Goal: Information Seeking & Learning: Learn about a topic

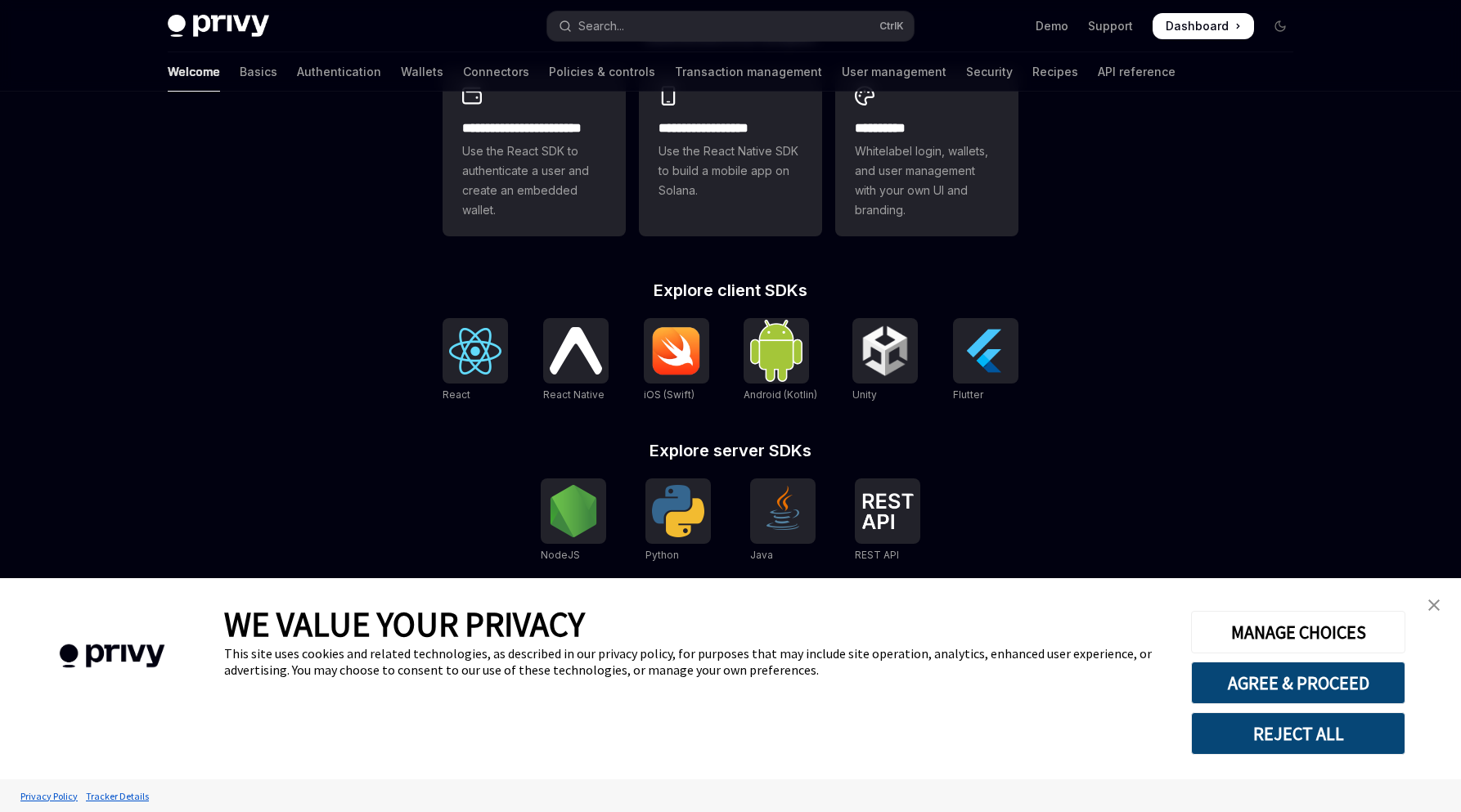
click at [1431, 609] on img "close banner" at bounding box center [1434, 605] width 11 height 11
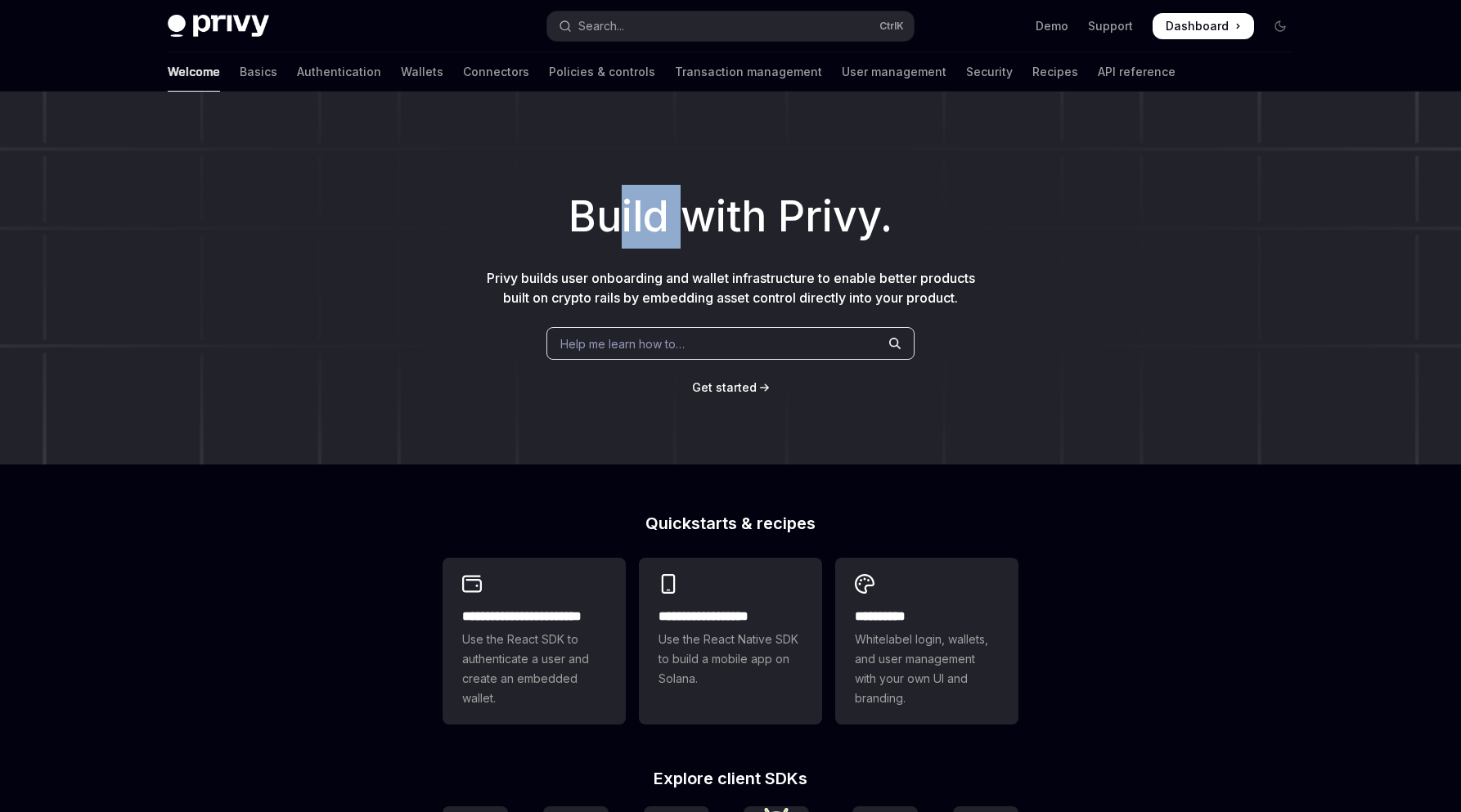
drag, startPoint x: 756, startPoint y: 218, endPoint x: 835, endPoint y: 212, distance: 79.2
click at [801, 215] on h1 "Build with Privy." at bounding box center [730, 216] width 1409 height 64
click at [506, 170] on div "Build with Privy. Privy builds user onboarding and wallet infrastructure to ena…" at bounding box center [730, 278] width 1461 height 373
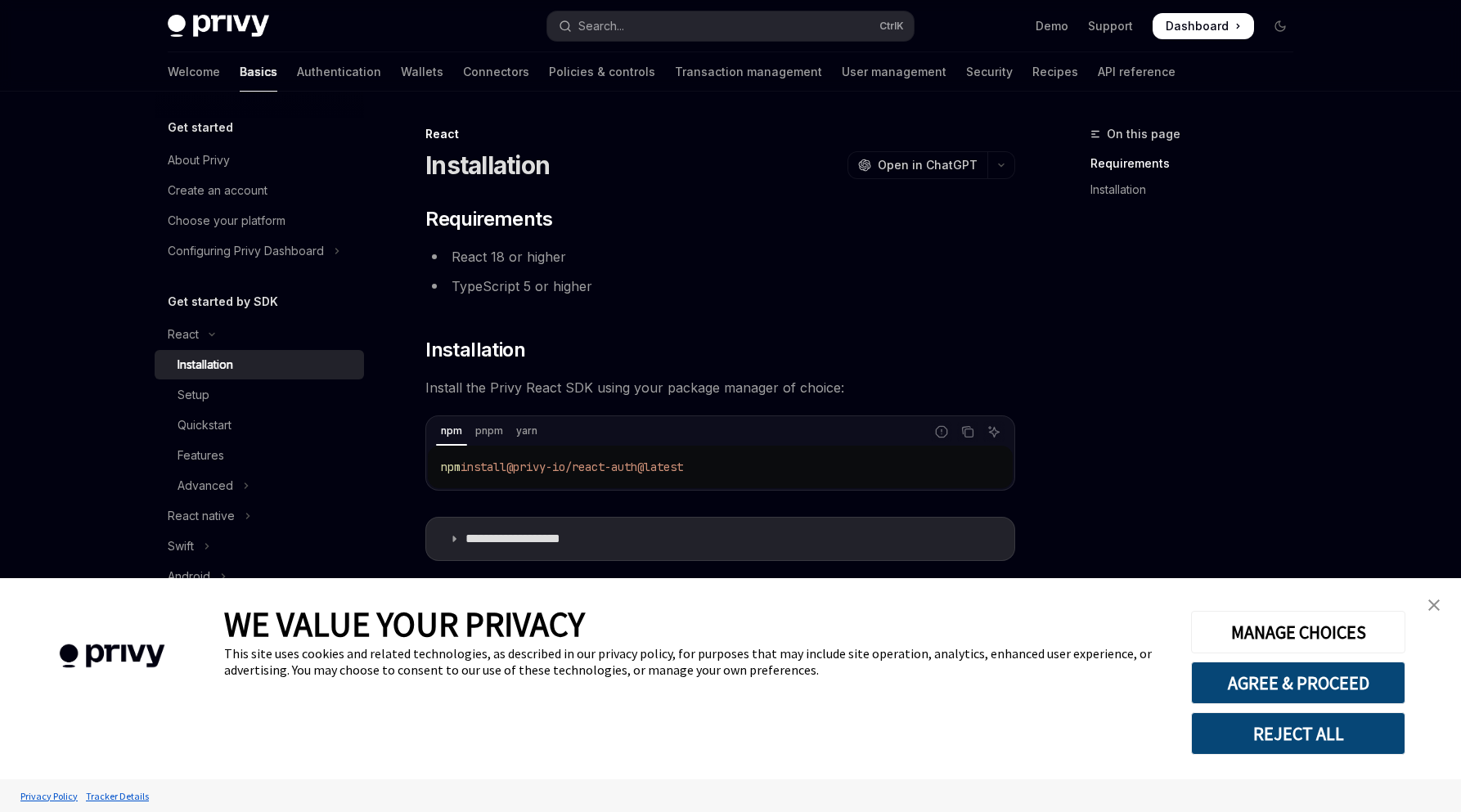
type textarea "*"
click at [761, 245] on li "React 18 or higher" at bounding box center [720, 257] width 590 height 23
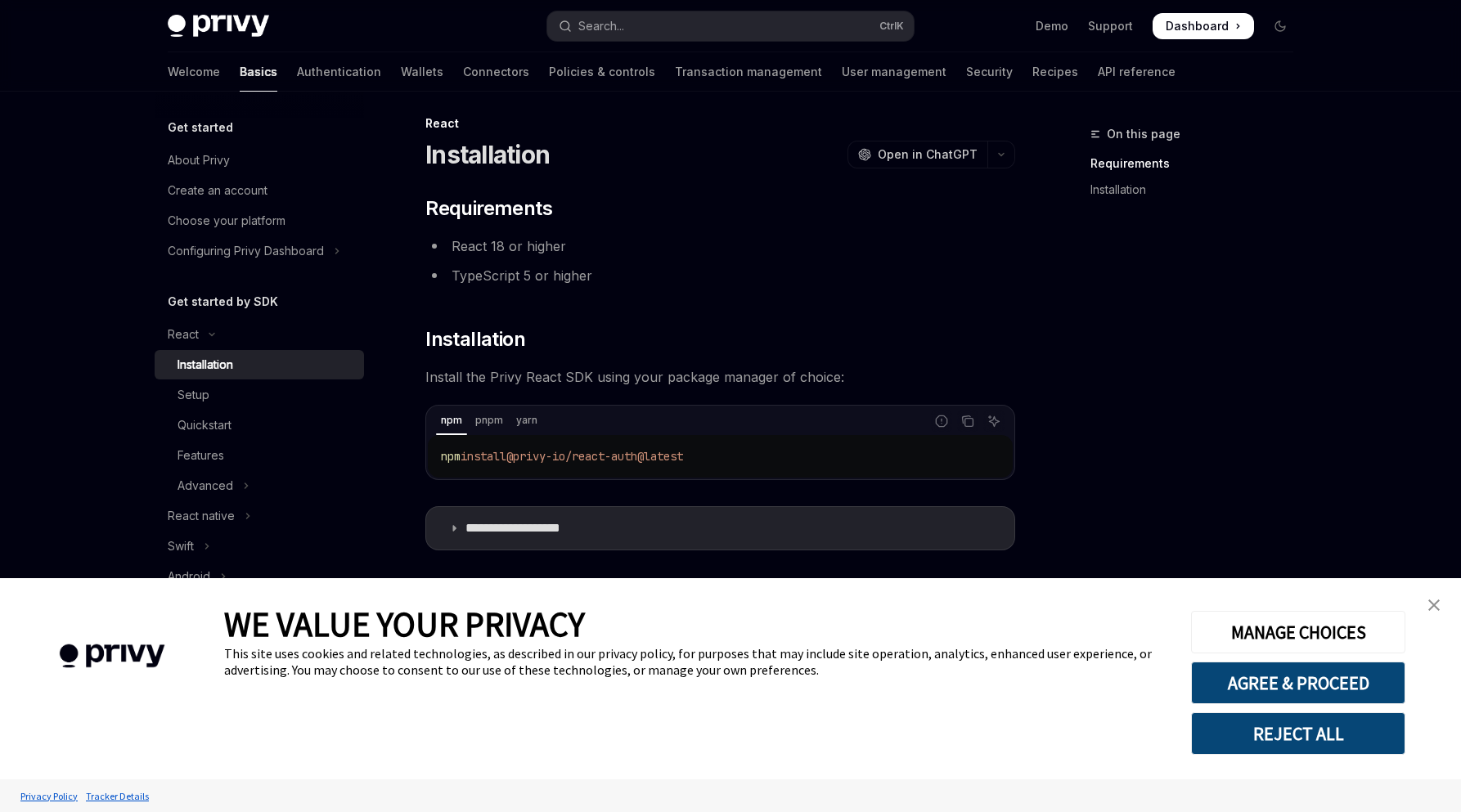
scroll to position [13, 0]
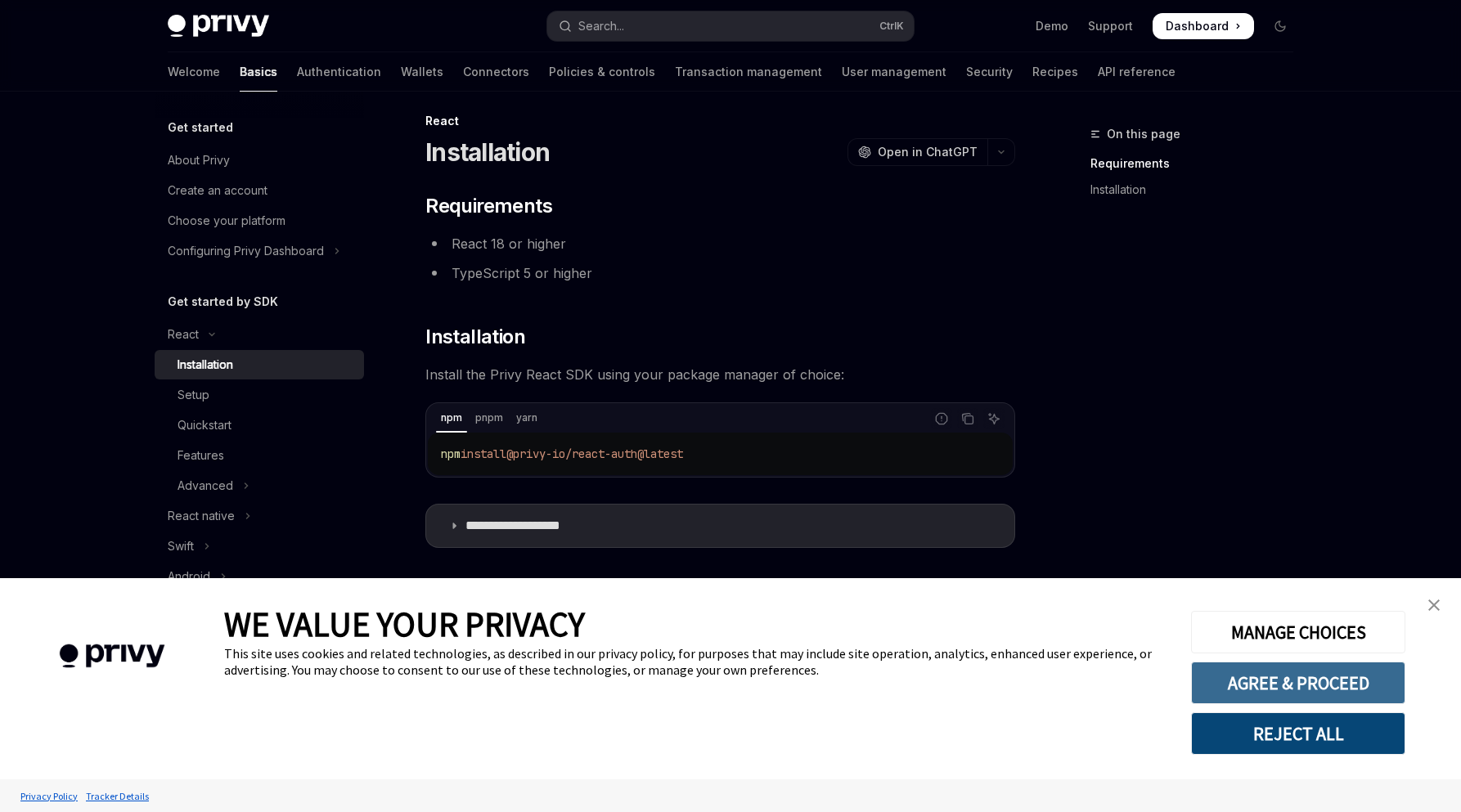
click at [1325, 688] on button "AGREE & PROCEED" at bounding box center [1298, 683] width 214 height 42
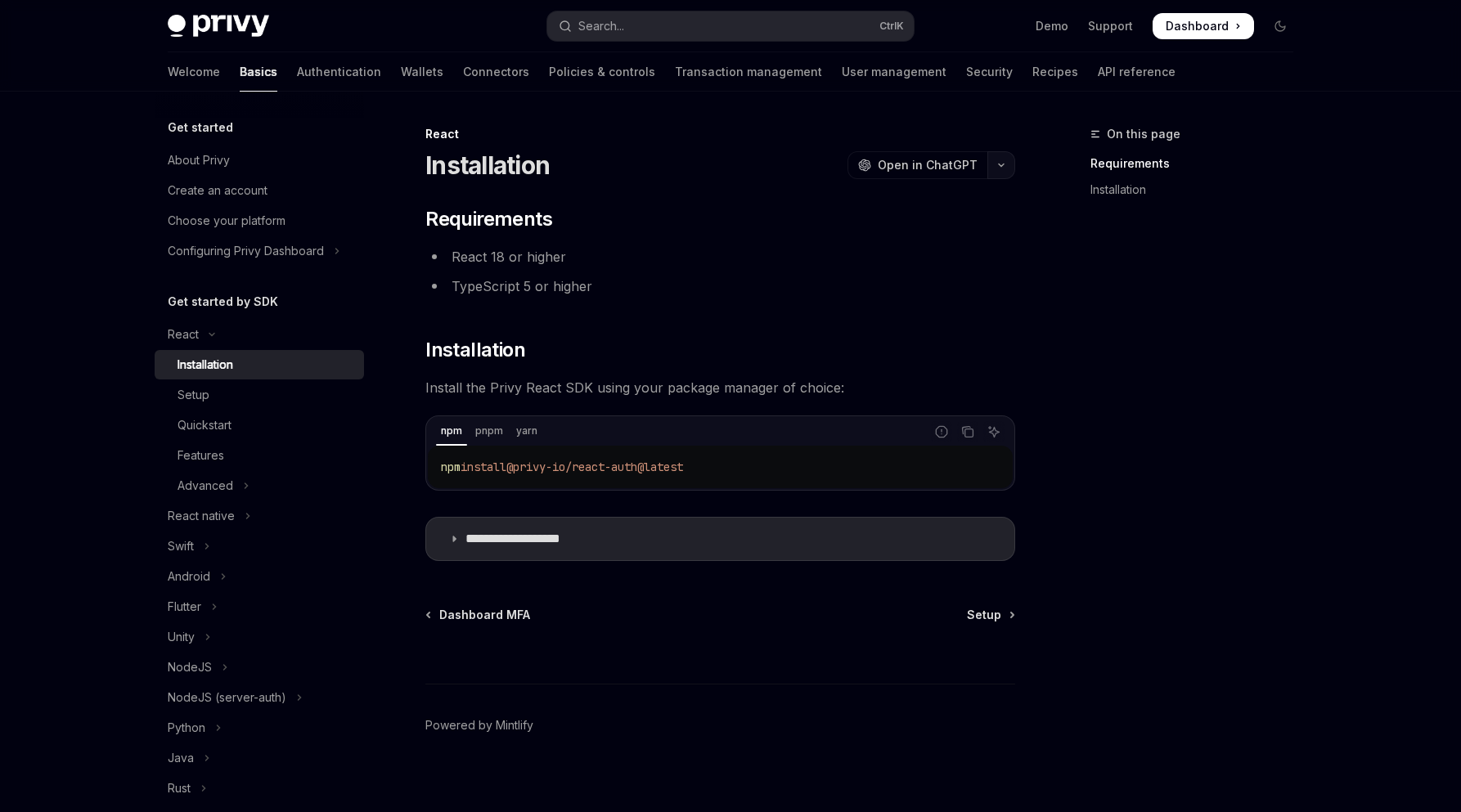
click at [998, 165] on icon "button" at bounding box center [1001, 164] width 19 height 6
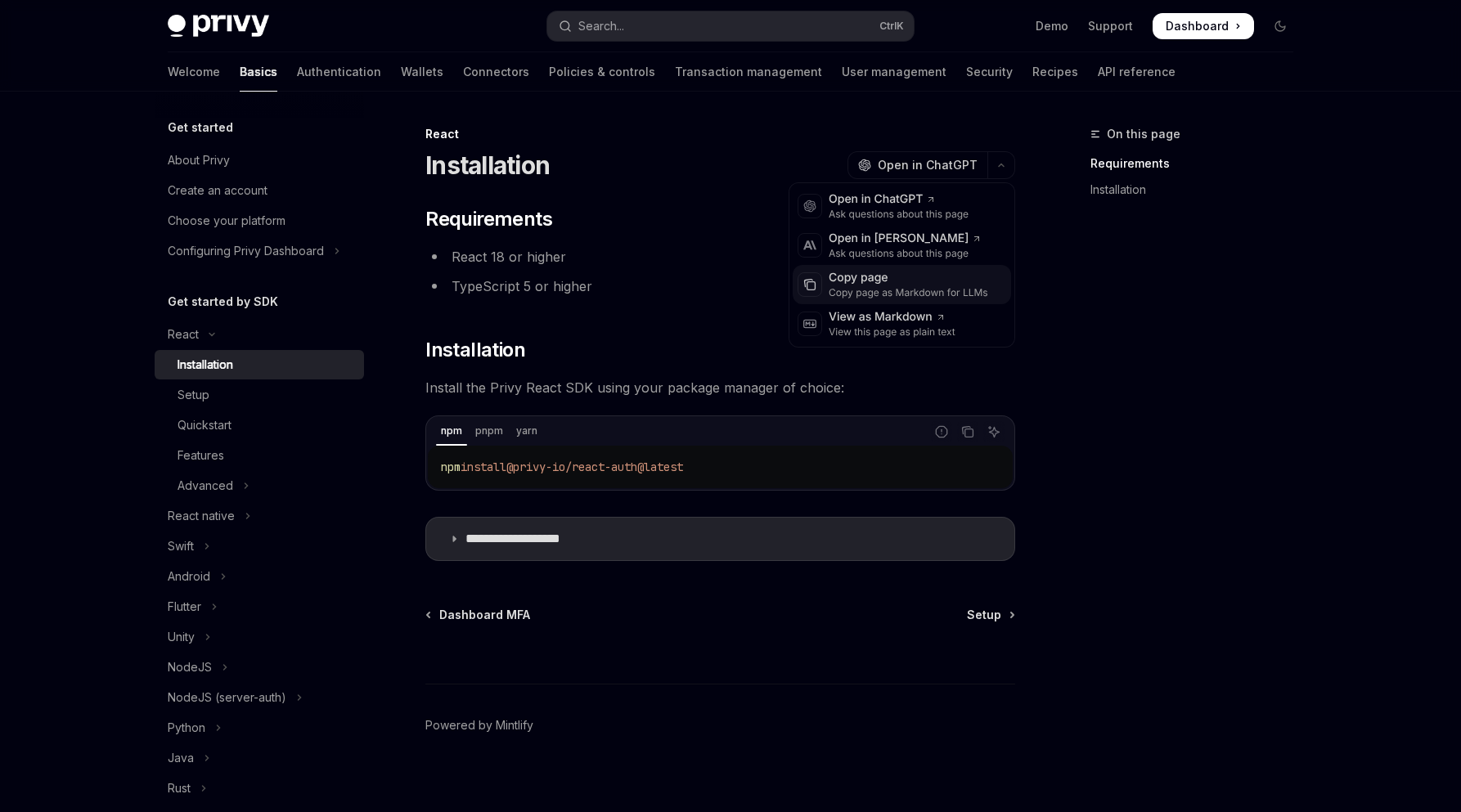
click at [880, 278] on div "Copy page" at bounding box center [908, 278] width 159 height 17
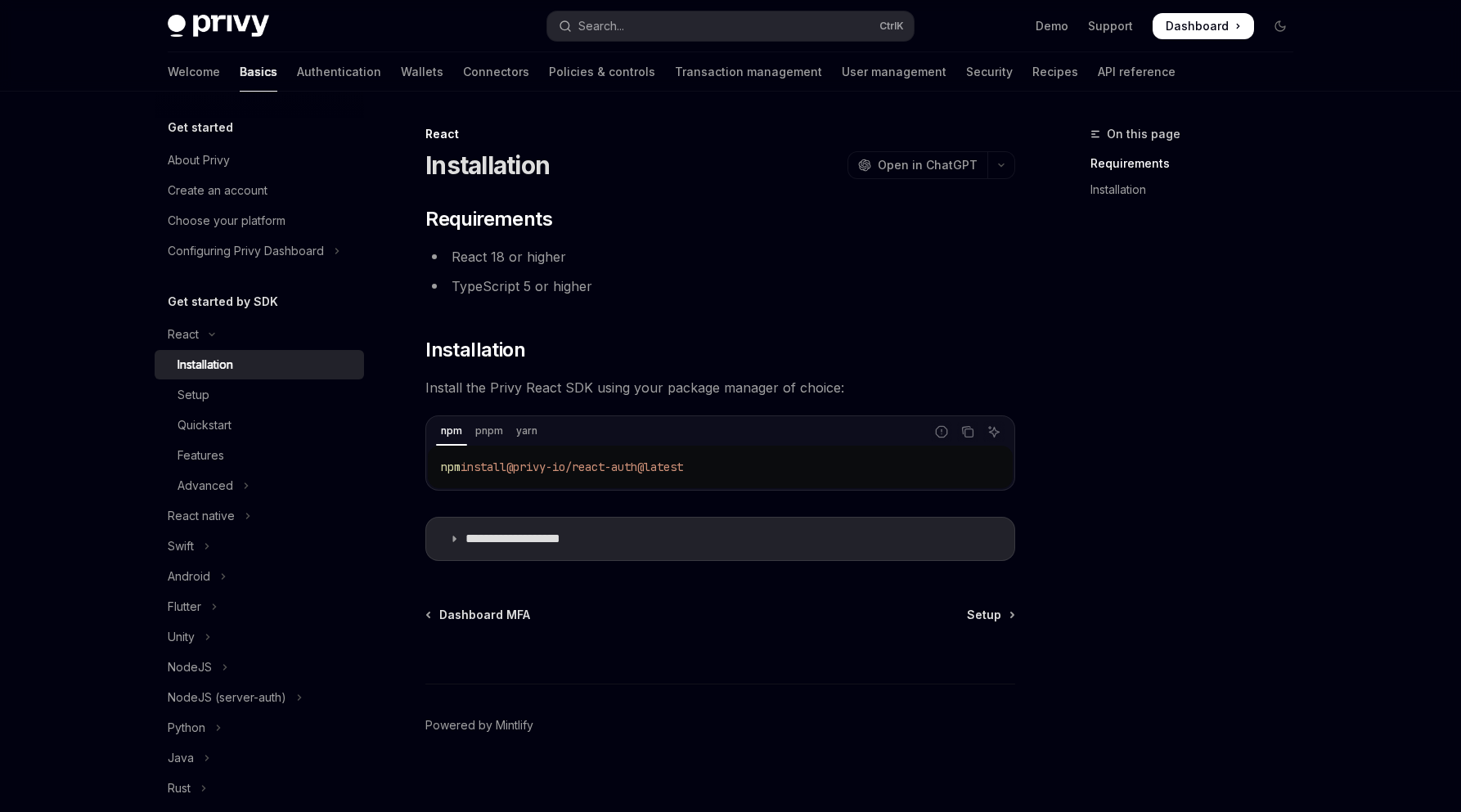
click at [1124, 312] on div "On this page Requirements Installation" at bounding box center [1181, 468] width 249 height 688
click at [571, 254] on li "React 18 or higher" at bounding box center [720, 257] width 590 height 23
click at [248, 30] on img at bounding box center [218, 26] width 101 height 23
type textarea "*"
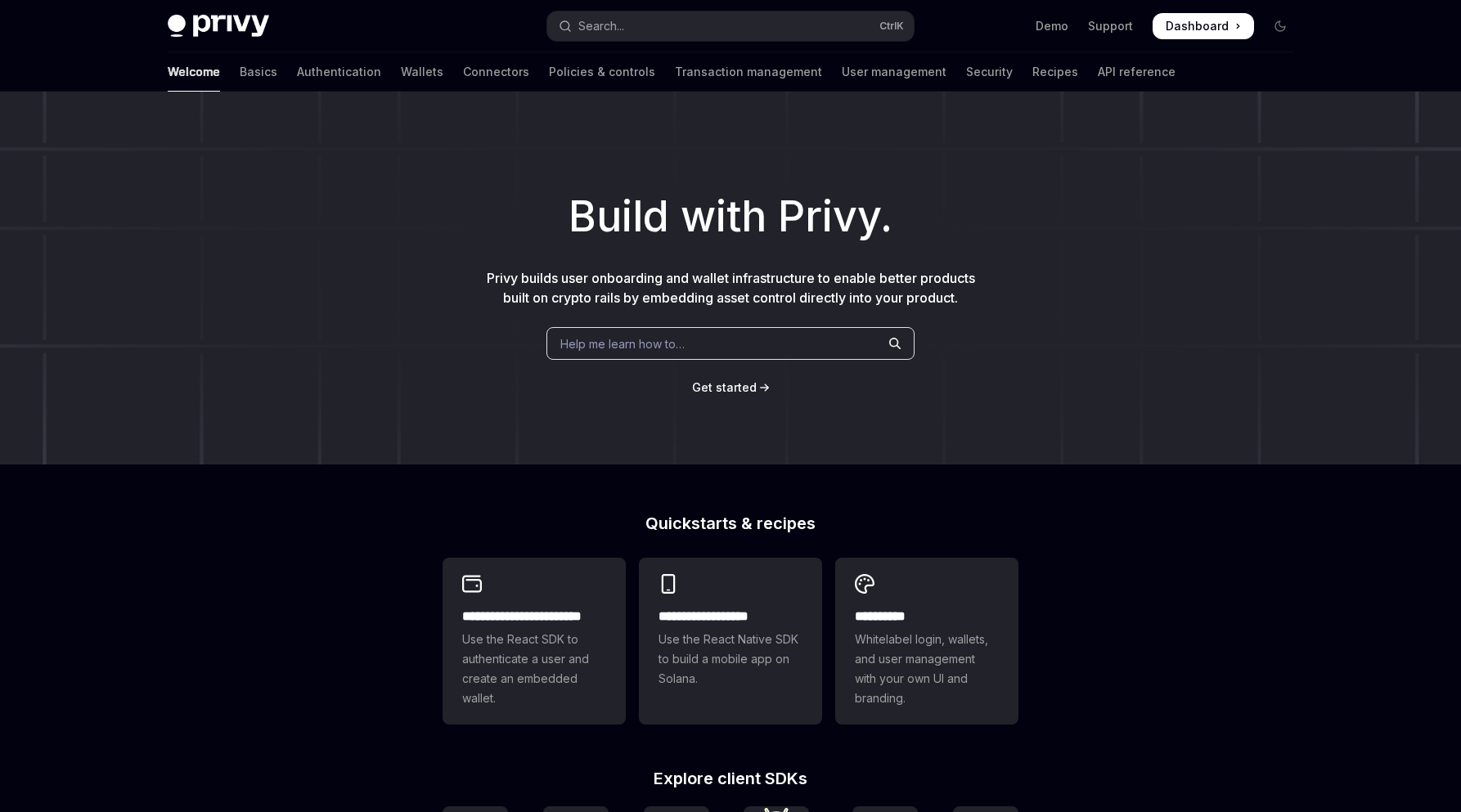
click at [1252, 188] on h1 "Build with Privy." at bounding box center [730, 216] width 1409 height 64
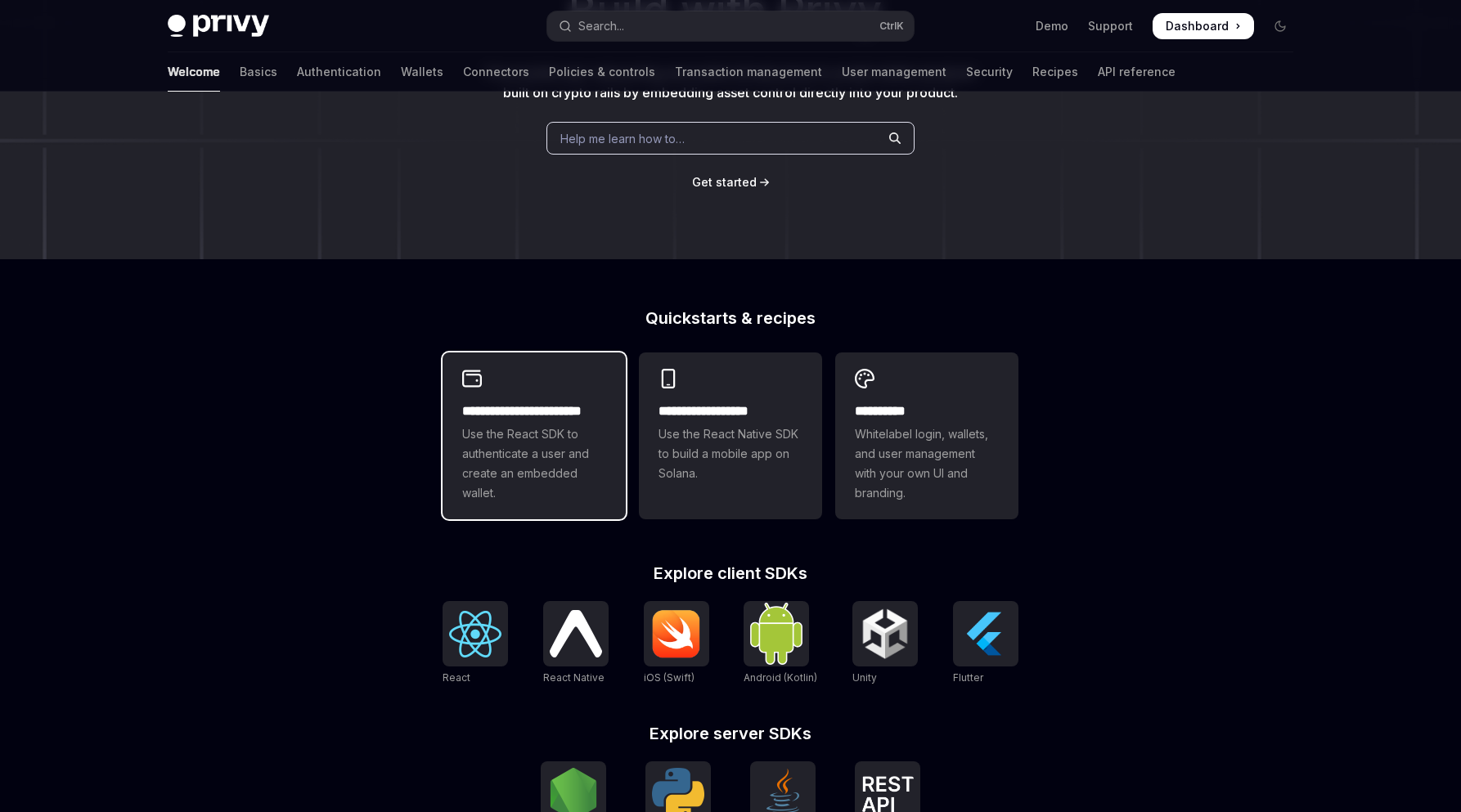
scroll to position [436, 0]
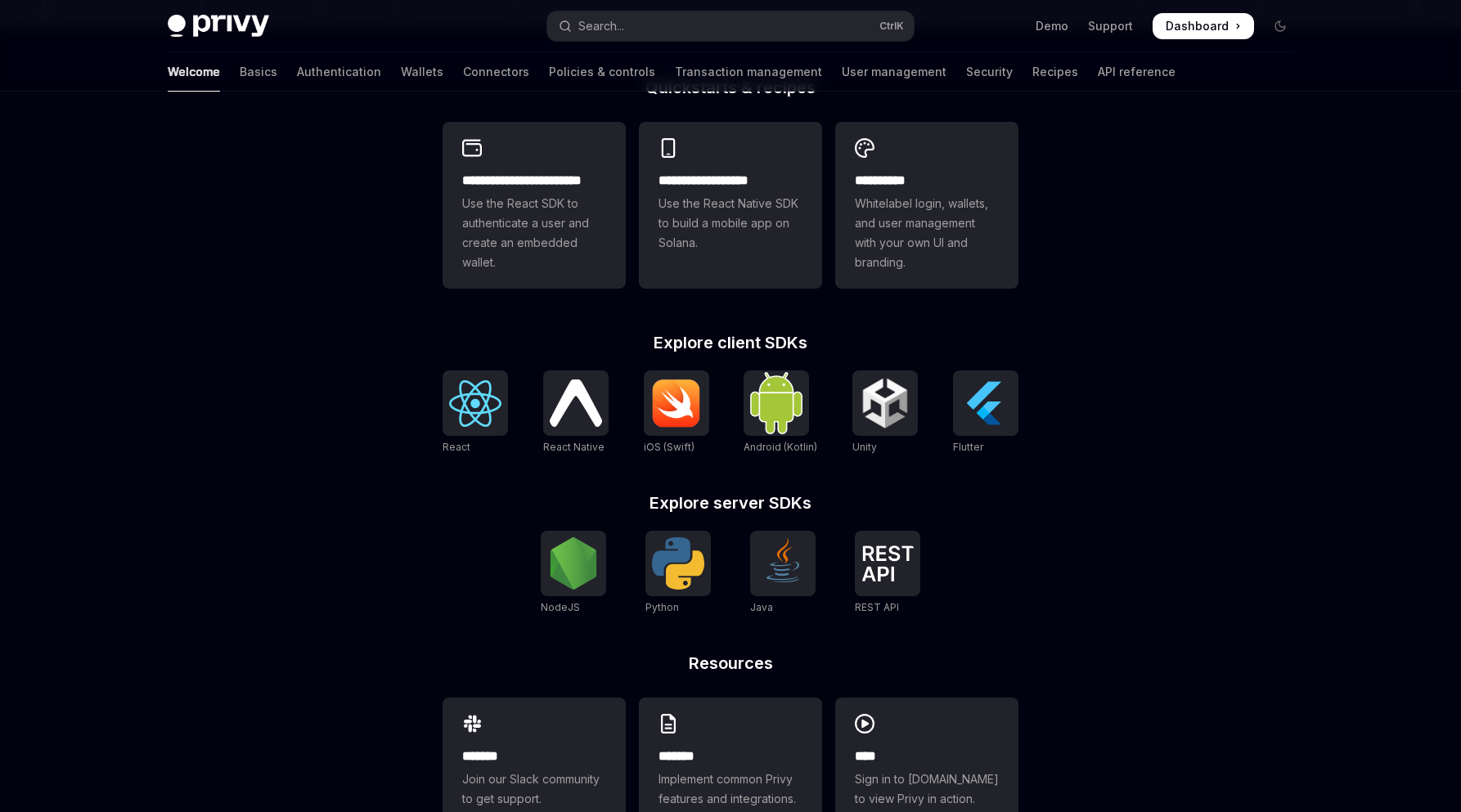
click at [1143, 244] on div "**********" at bounding box center [730, 260] width 1461 height 1209
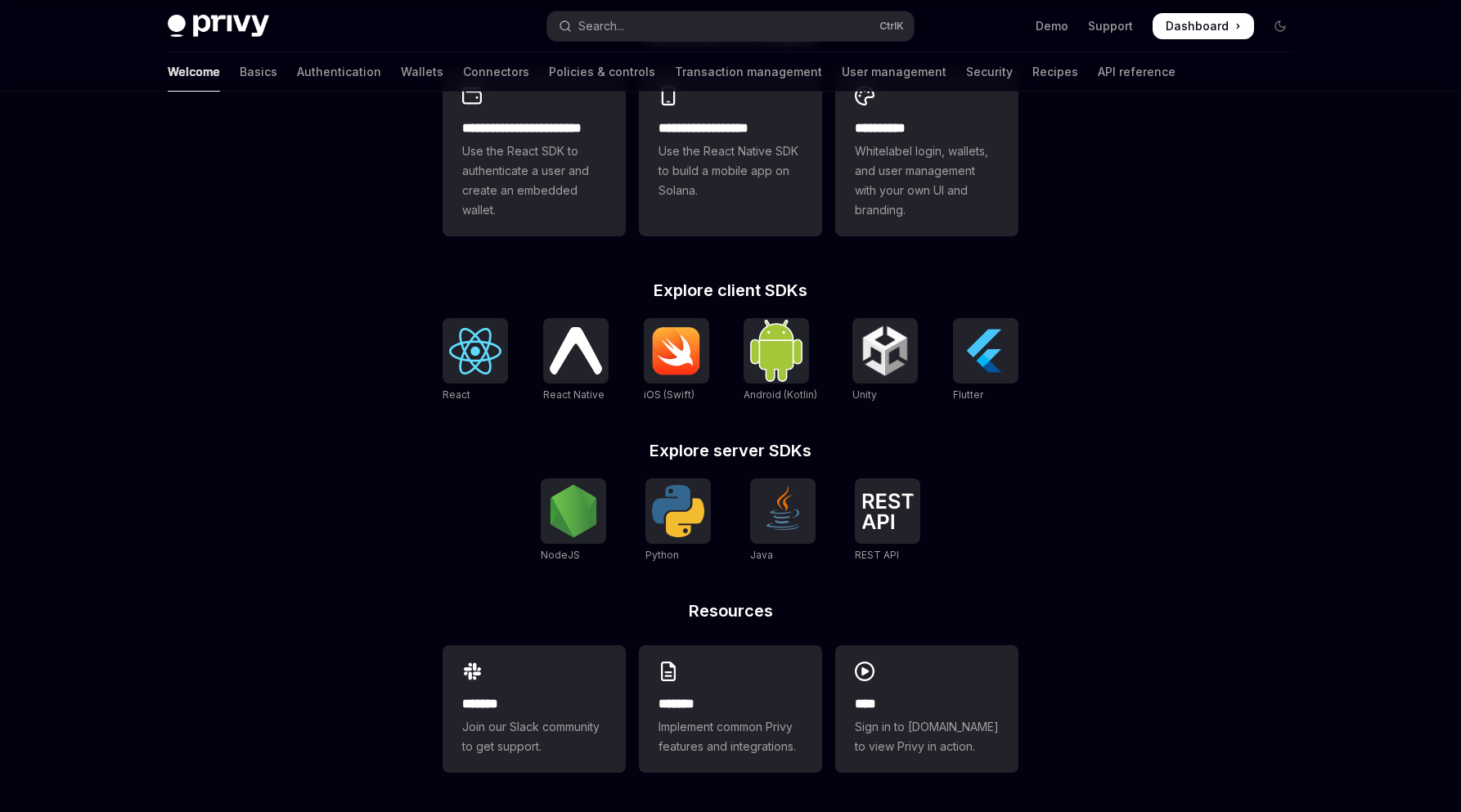
scroll to position [0, 0]
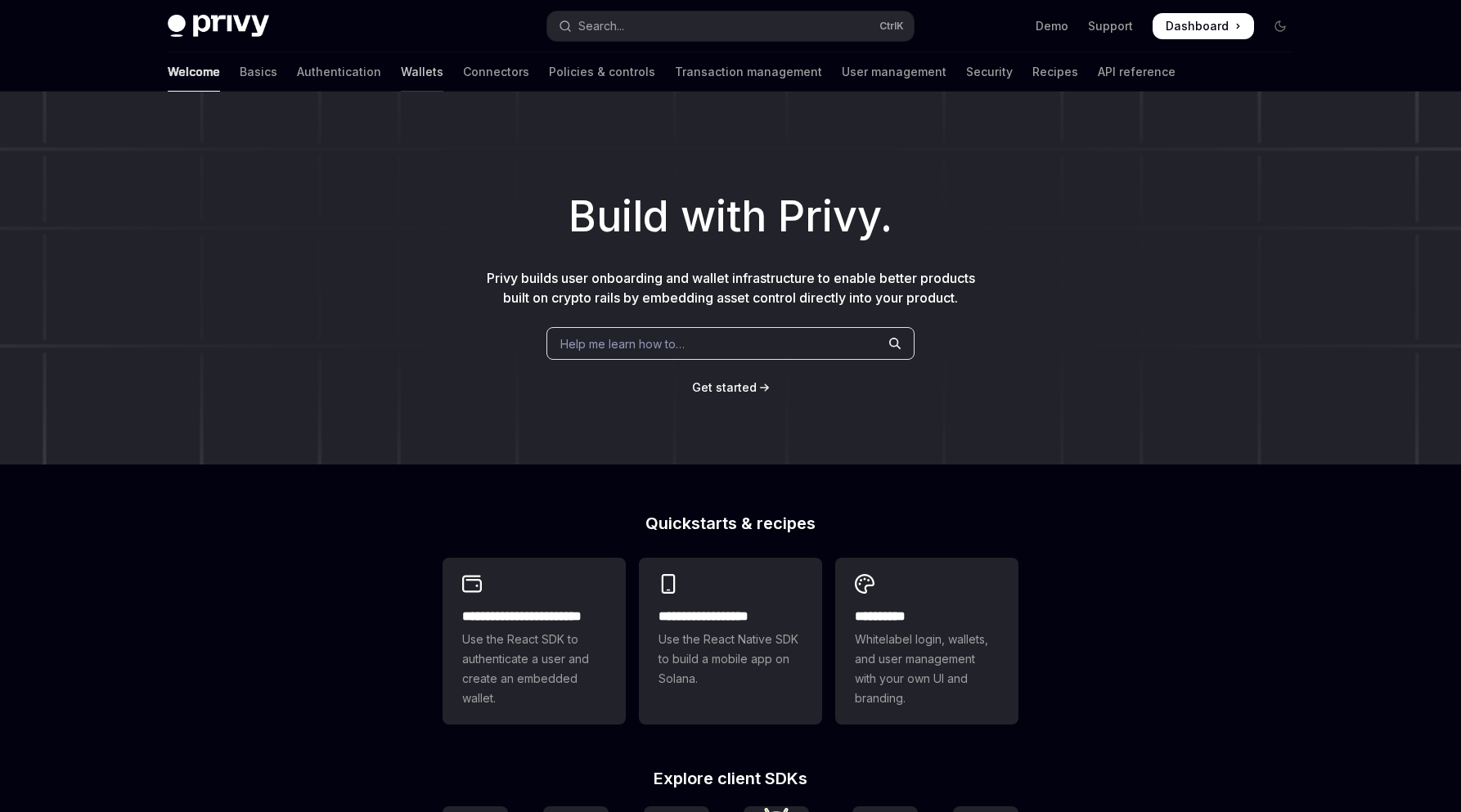
click at [401, 79] on link "Wallets" at bounding box center [422, 72] width 42 height 40
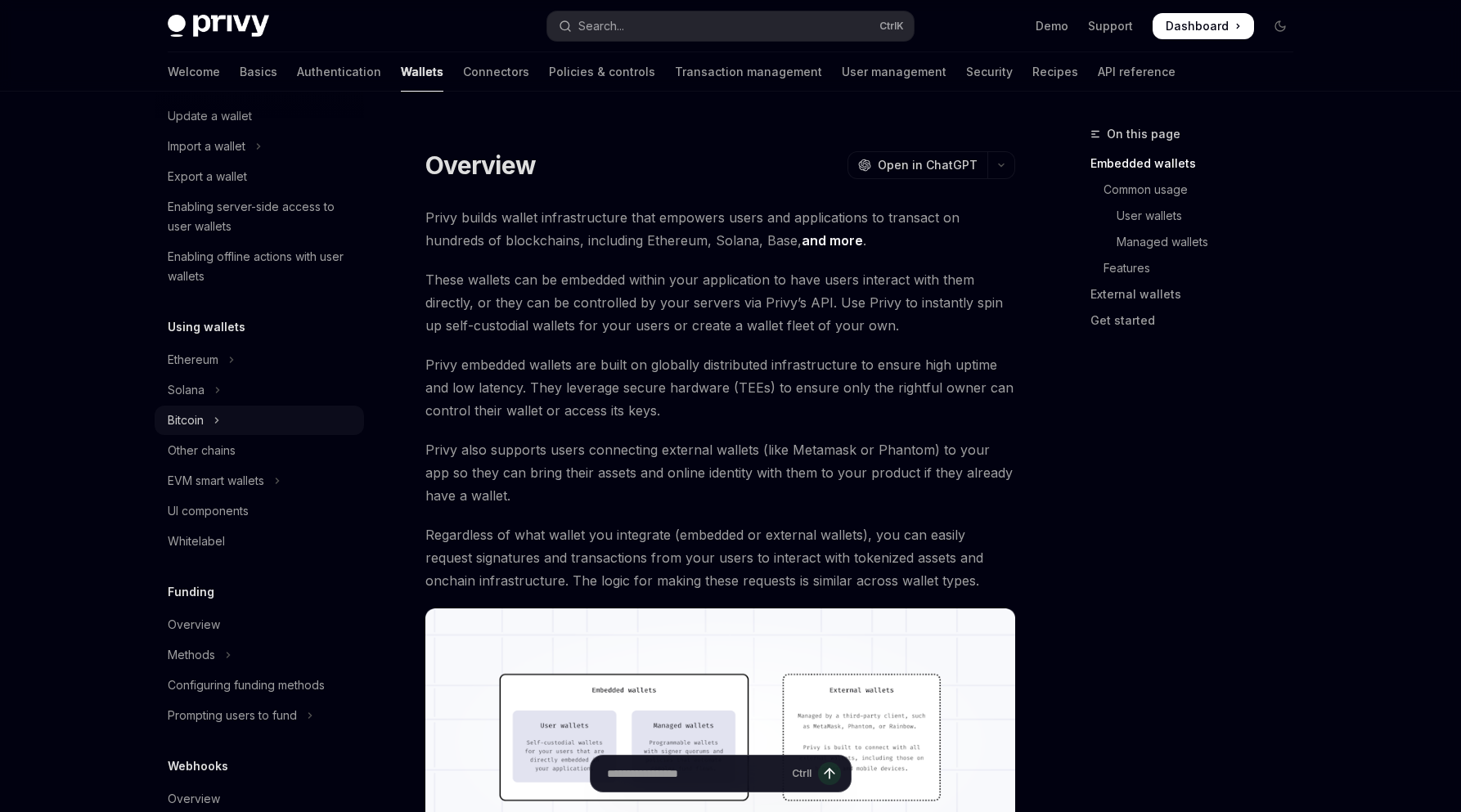
scroll to position [218, 0]
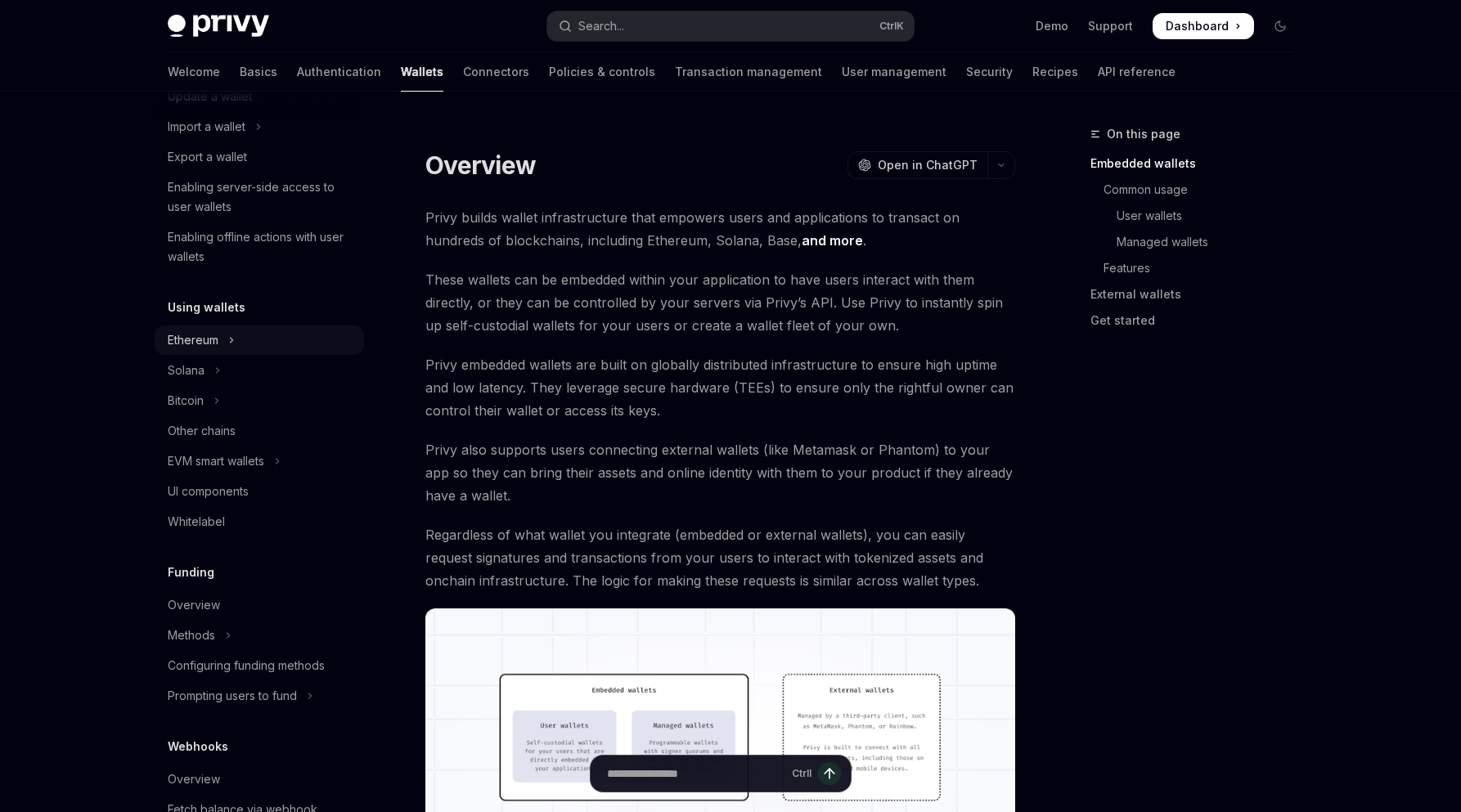
click at [255, 344] on button "Ethereum" at bounding box center [259, 340] width 209 height 30
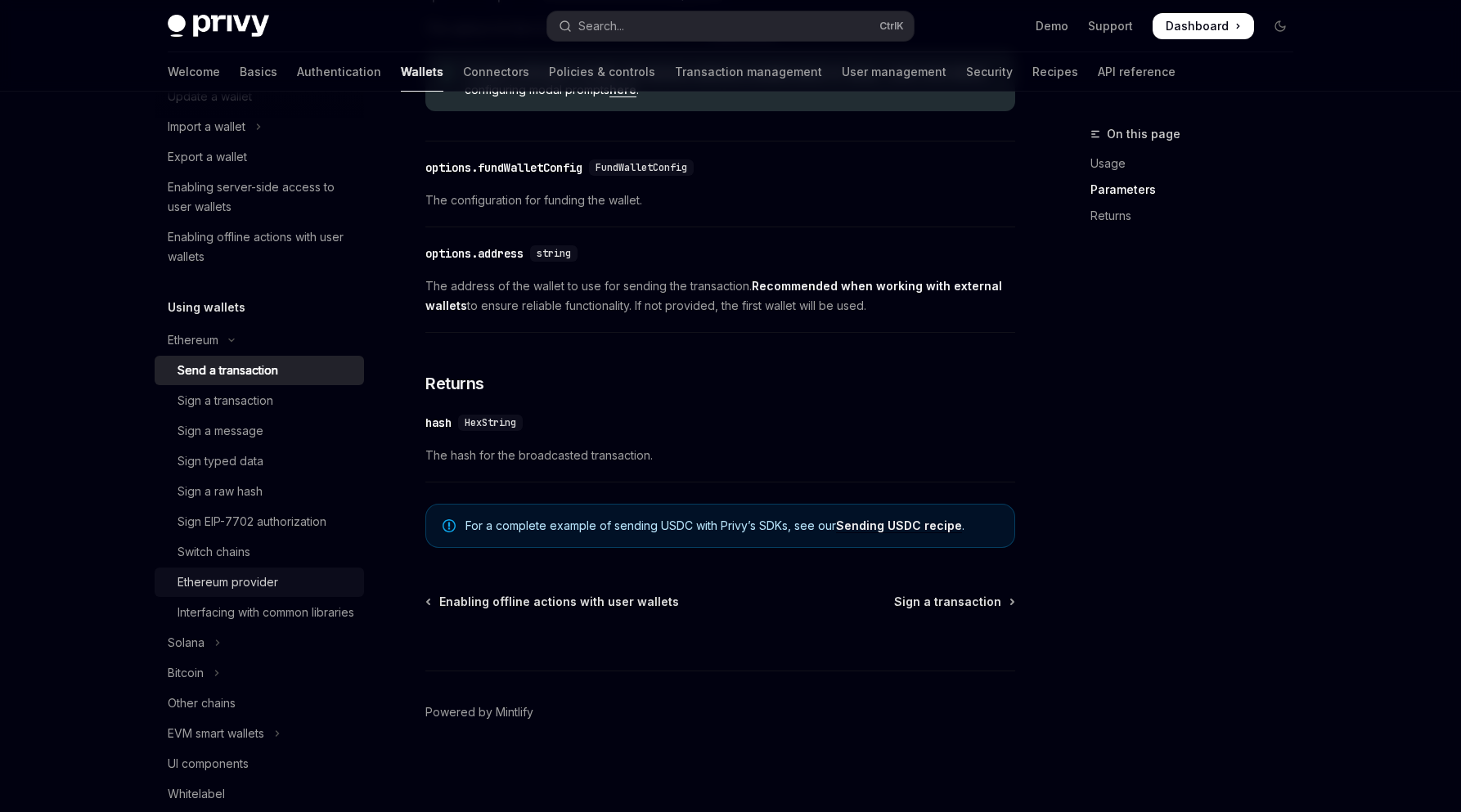
scroll to position [436, 0]
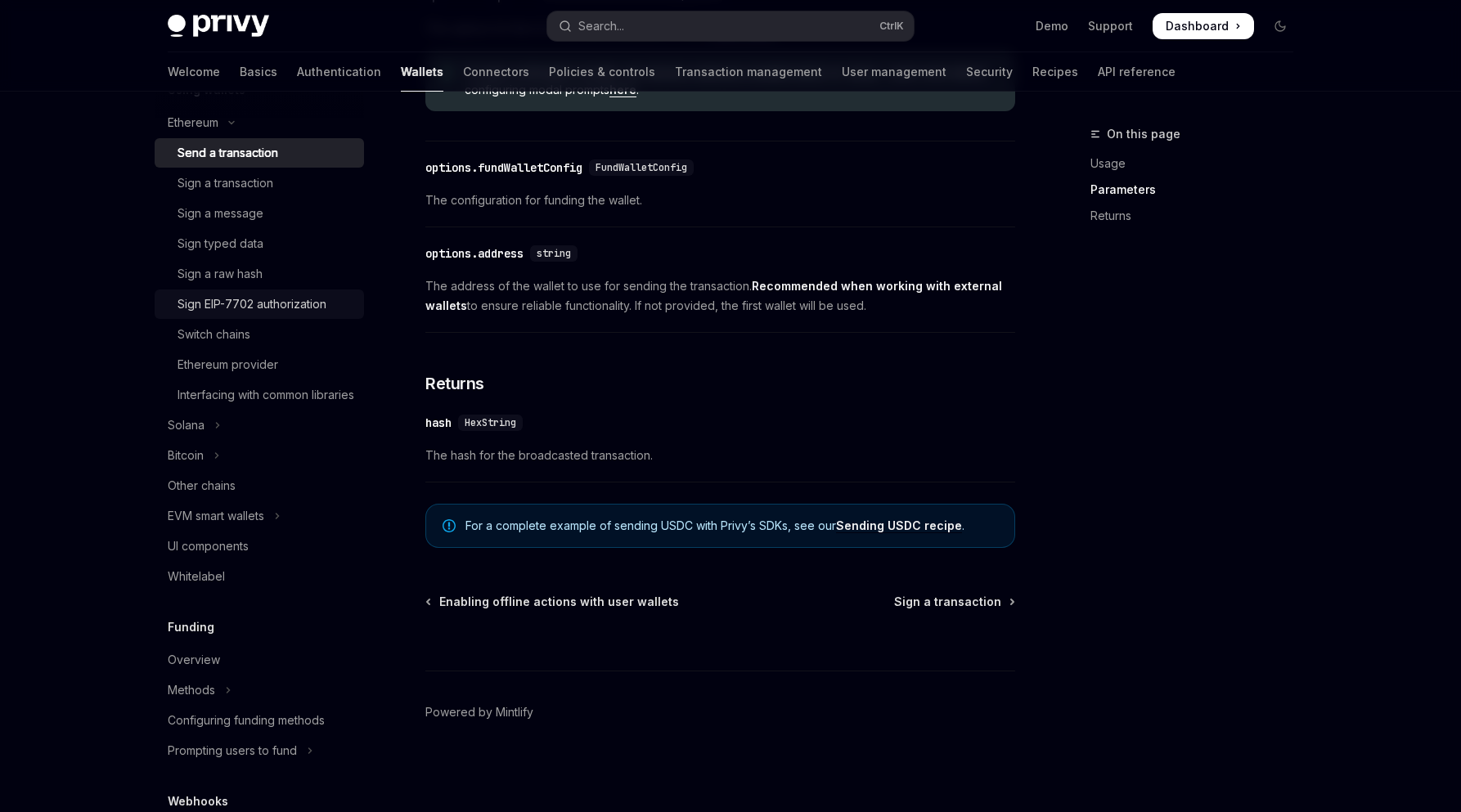
click at [272, 314] on link "Sign EIP-7702 authorization" at bounding box center [259, 304] width 209 height 30
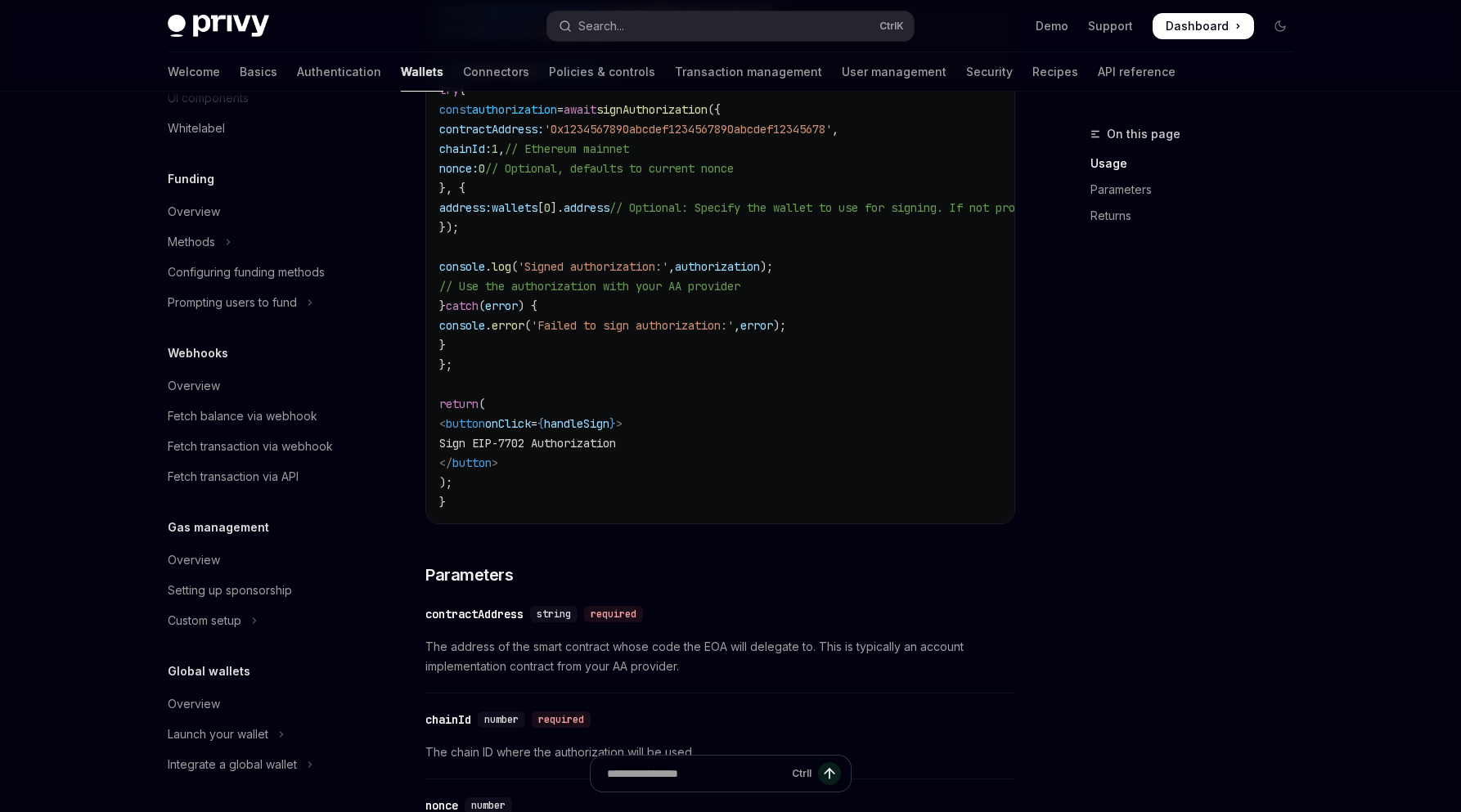
scroll to position [873, 0]
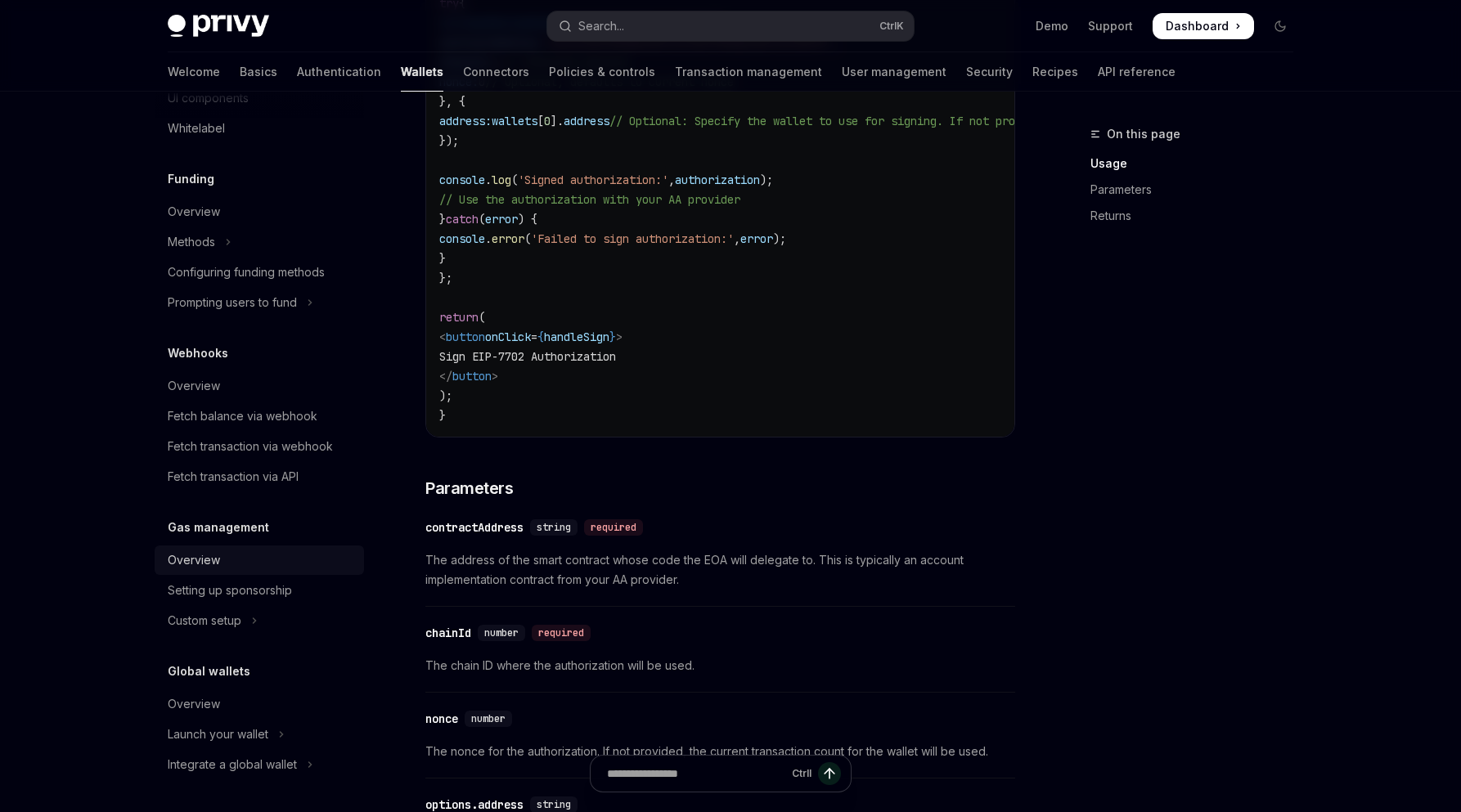
click at [261, 555] on div "Overview" at bounding box center [261, 560] width 186 height 19
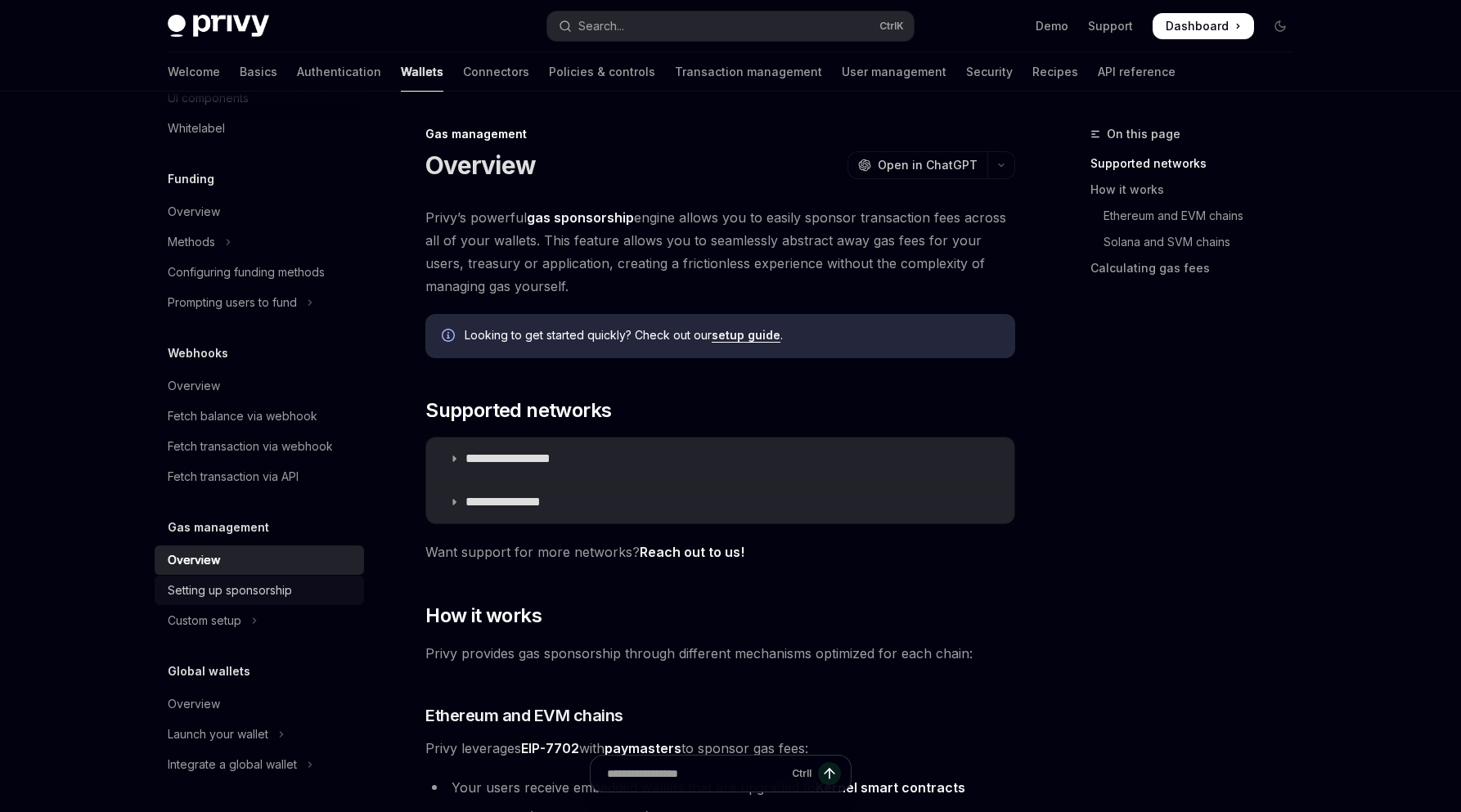
click at [279, 594] on div "Setting up sponsorship" at bounding box center [229, 591] width 124 height 19
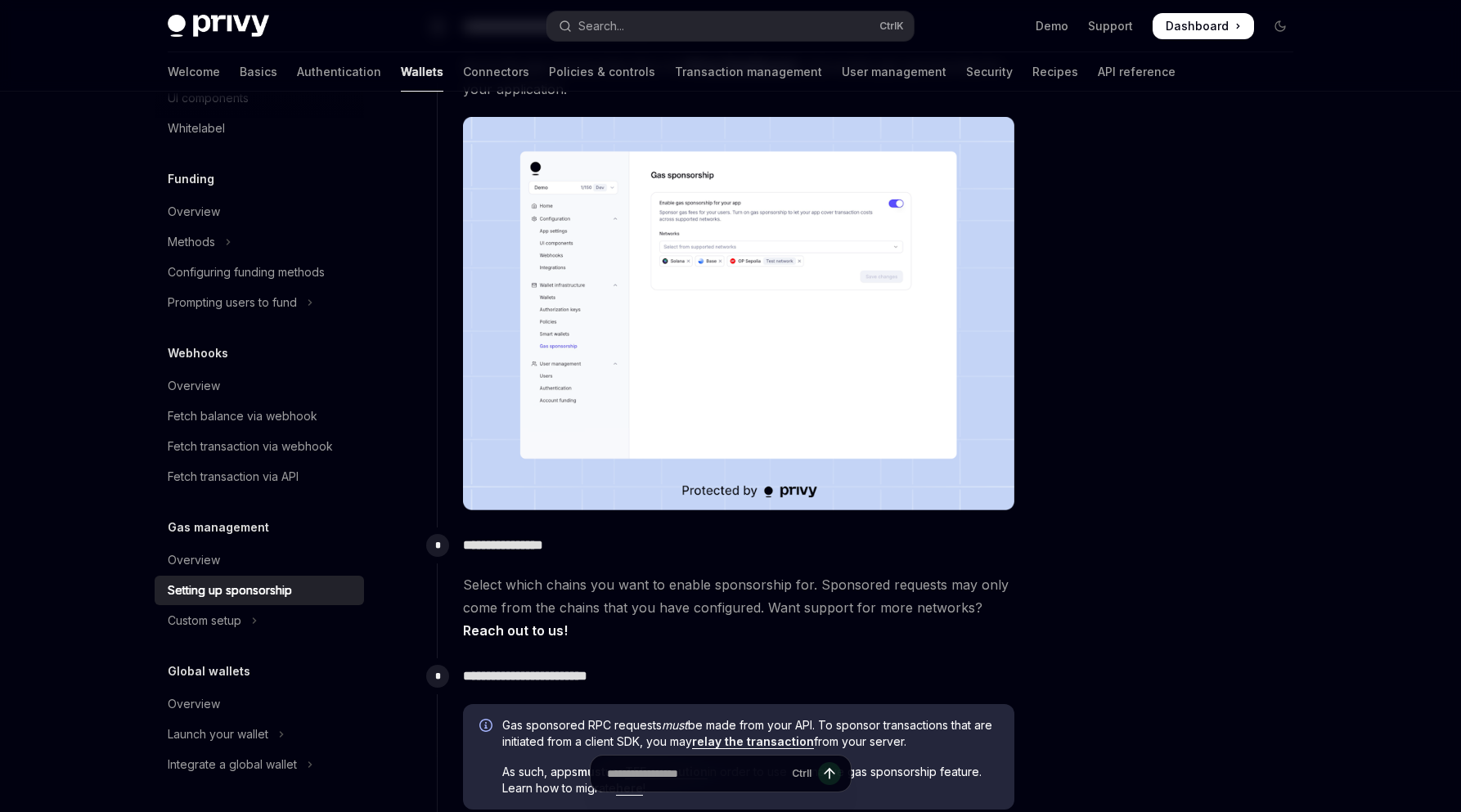
scroll to position [436, 0]
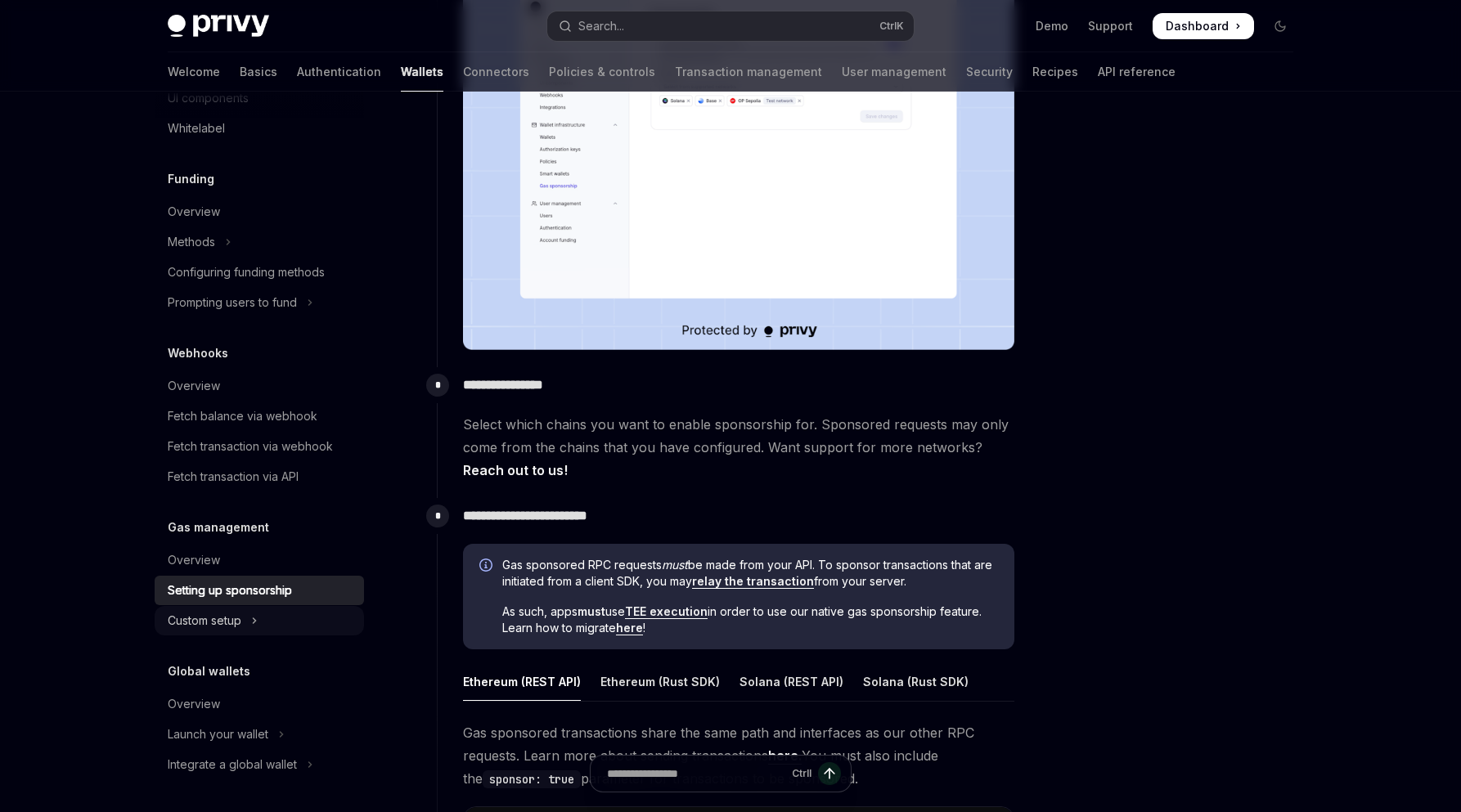
click at [265, 620] on button "Custom setup" at bounding box center [259, 621] width 209 height 30
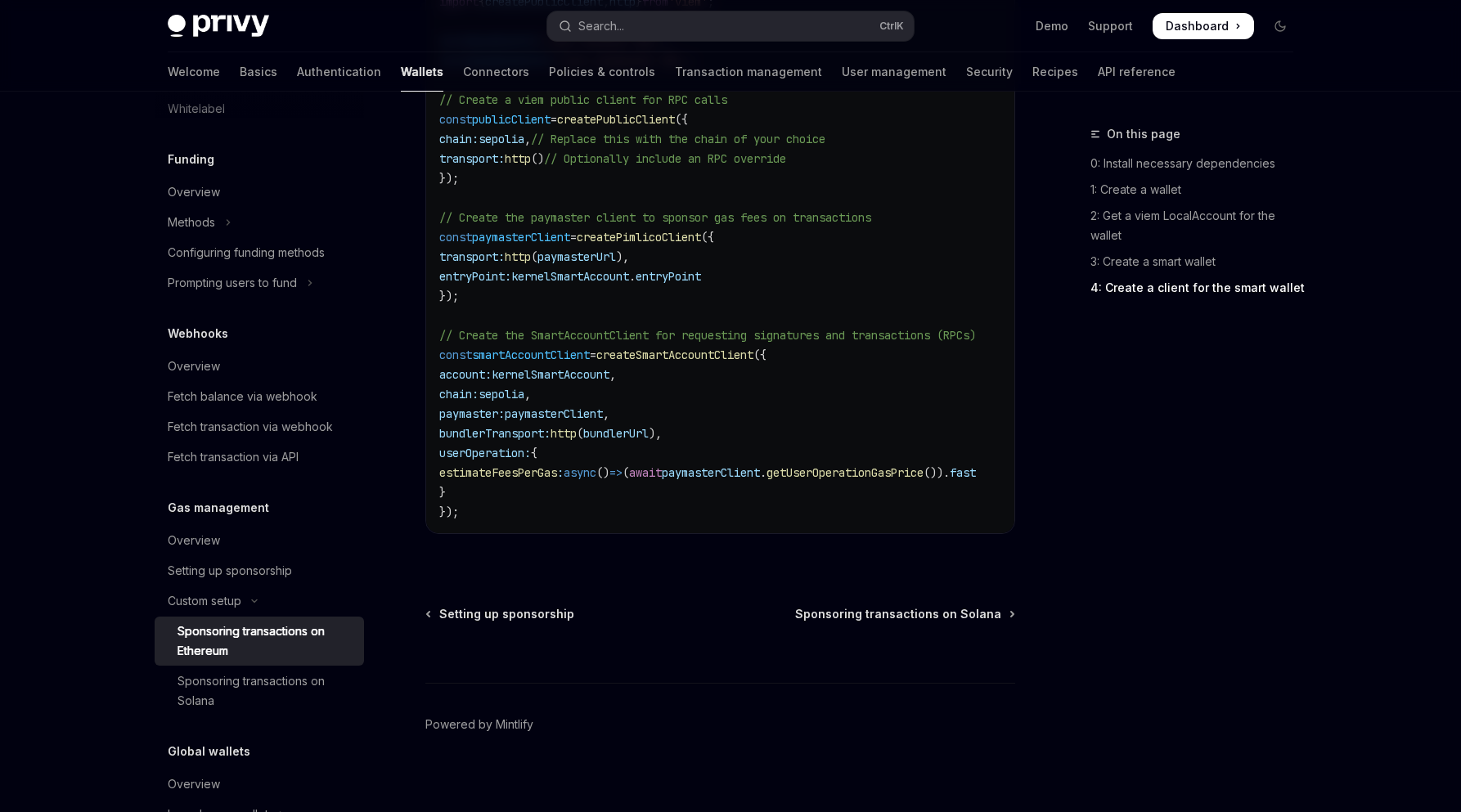
scroll to position [2376, 0]
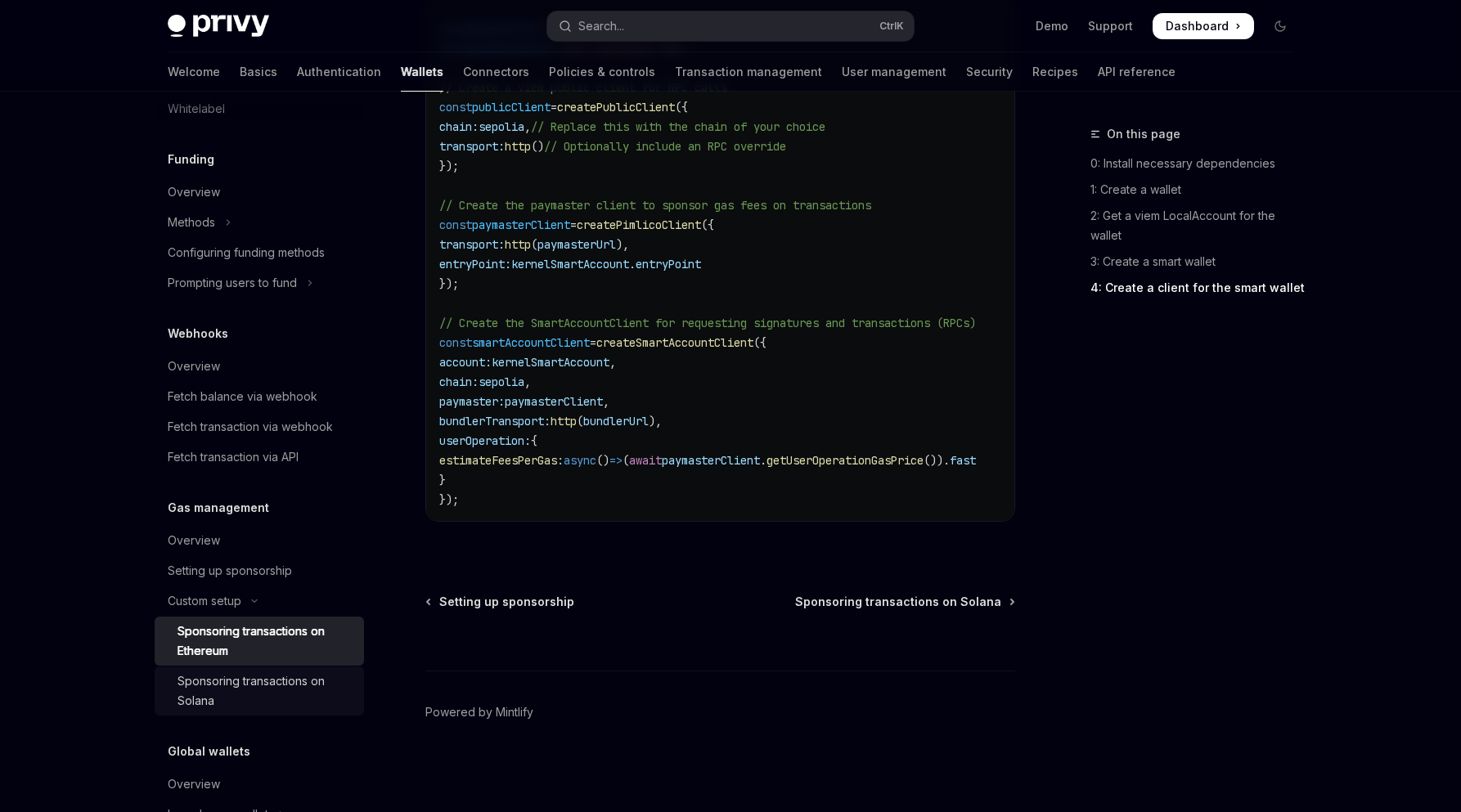
drag, startPoint x: 222, startPoint y: 704, endPoint x: 229, endPoint y: 699, distance: 8.6
click at [222, 703] on div "Sponsoring transactions on Solana" at bounding box center [265, 691] width 177 height 40
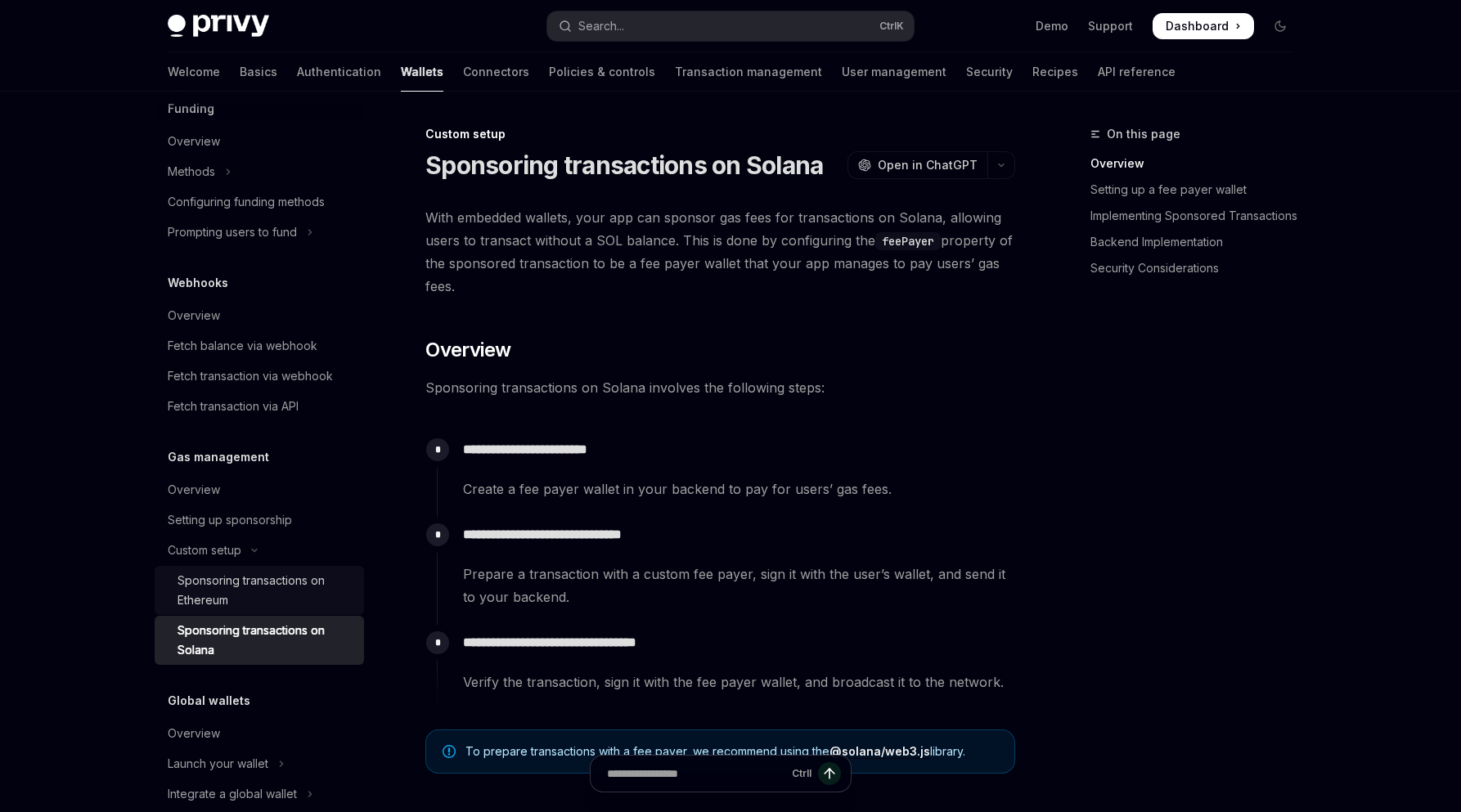
scroll to position [1004, 0]
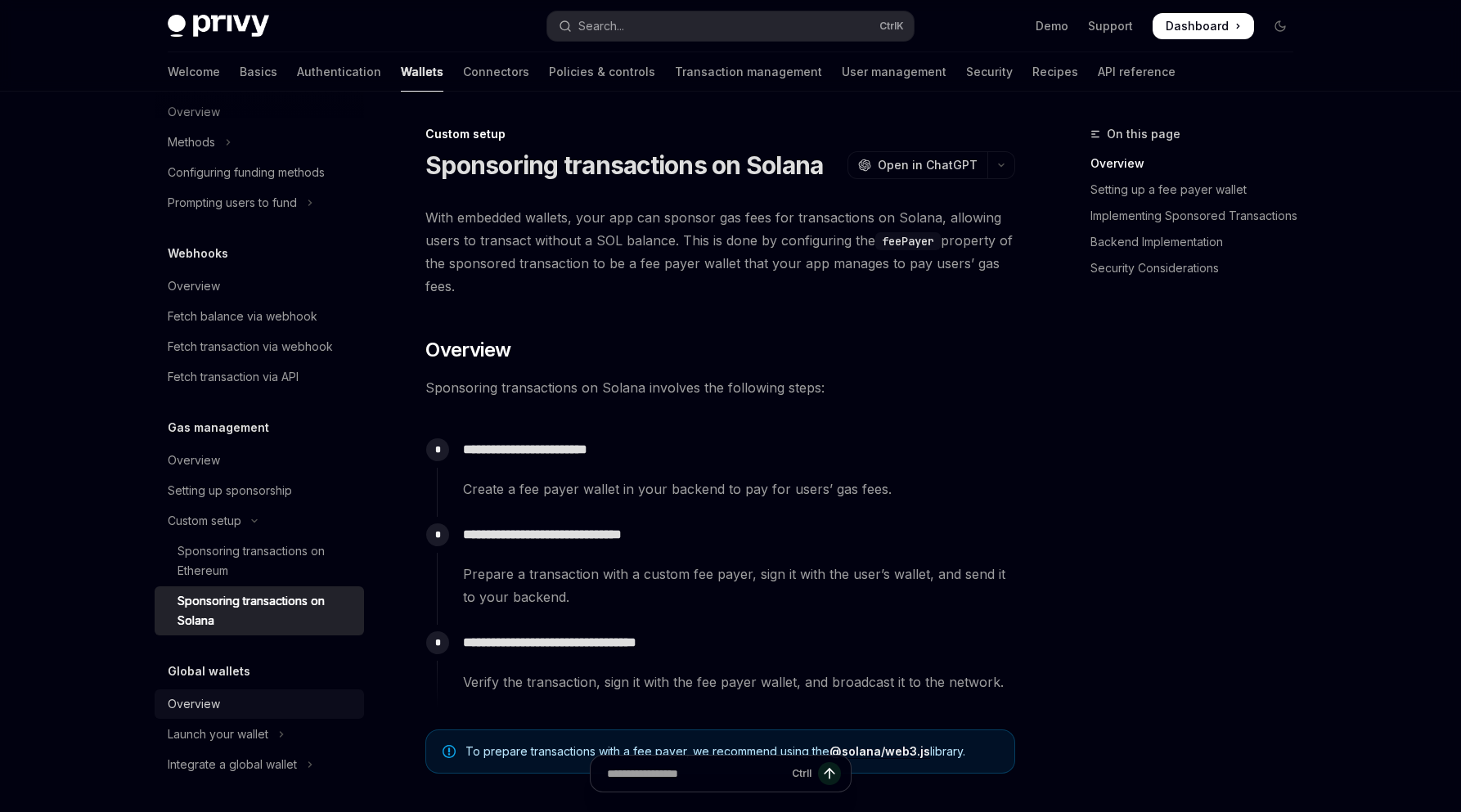
click at [245, 700] on div "Overview" at bounding box center [261, 704] width 186 height 19
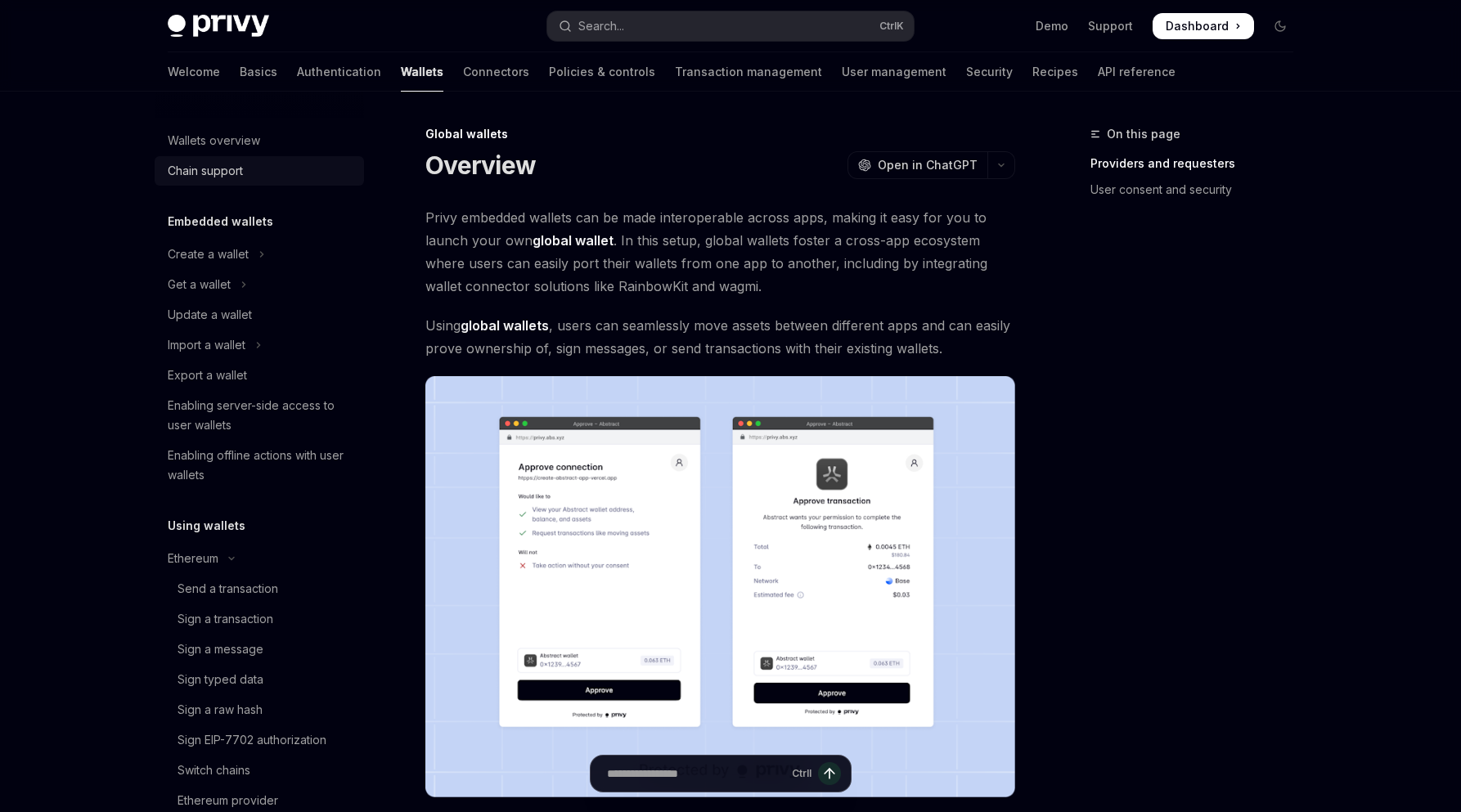
click at [222, 171] on div "Chain support" at bounding box center [206, 170] width 76 height 19
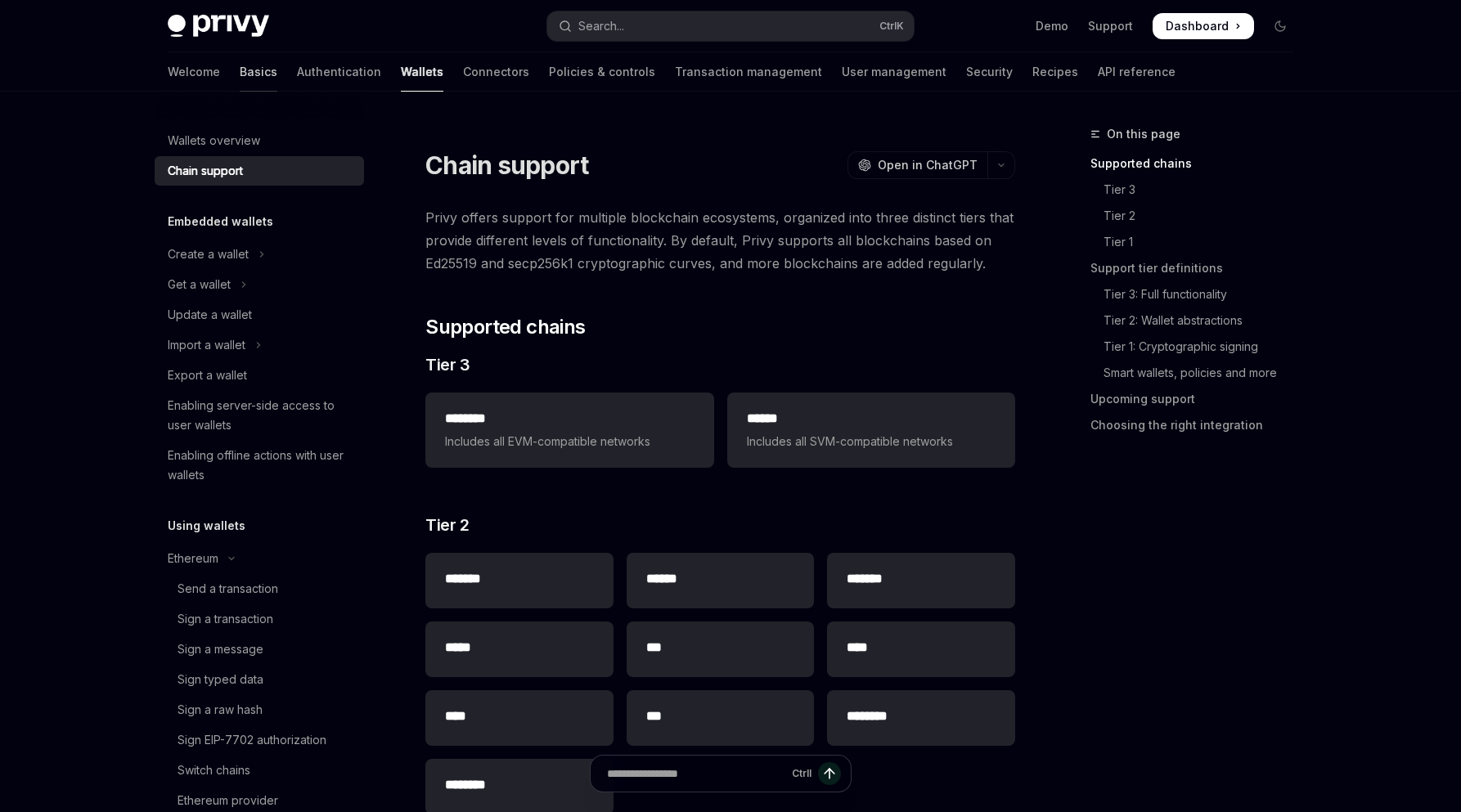
click at [240, 73] on link "Basics" at bounding box center [258, 72] width 38 height 40
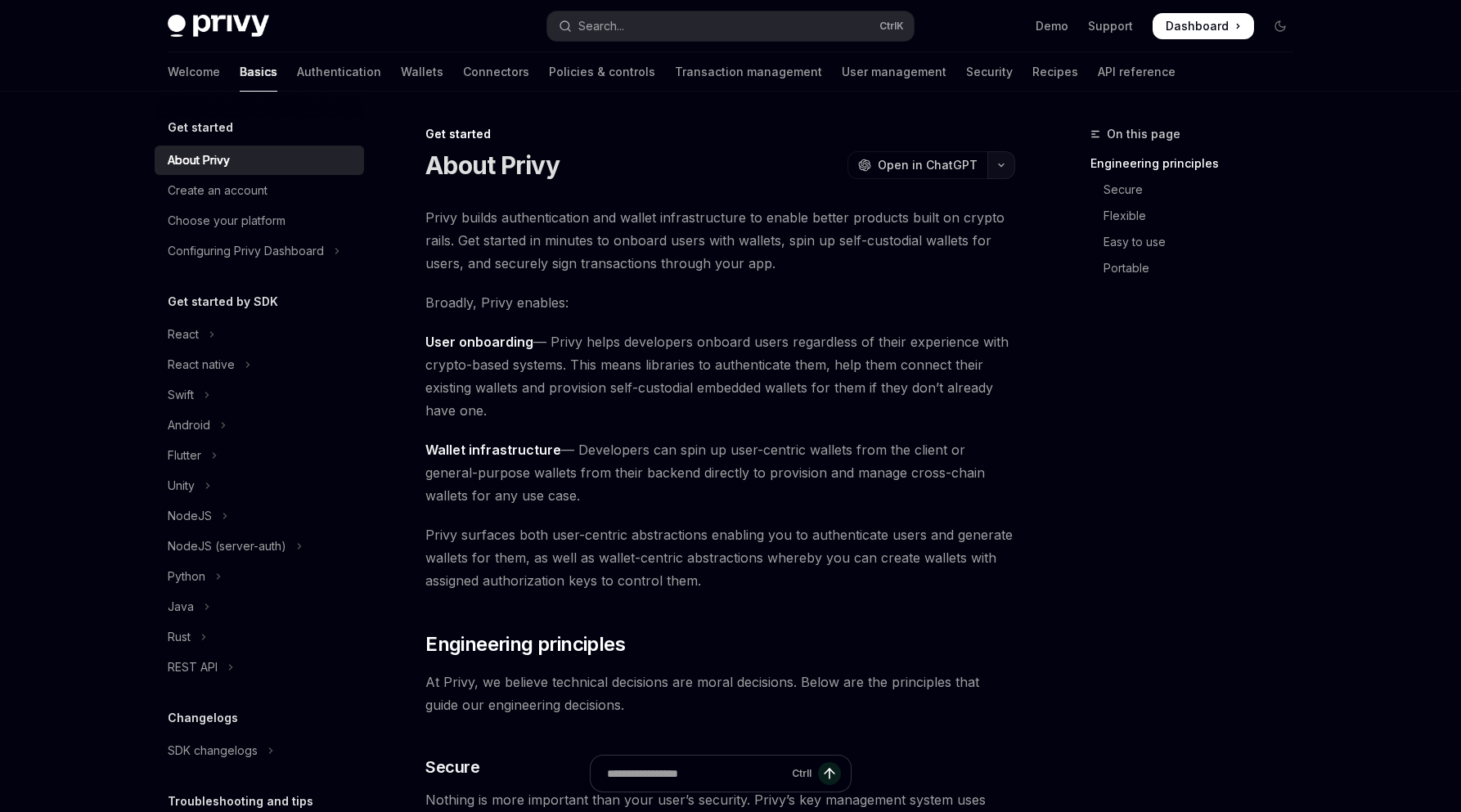
click at [995, 165] on icon "button" at bounding box center [1001, 164] width 19 height 6
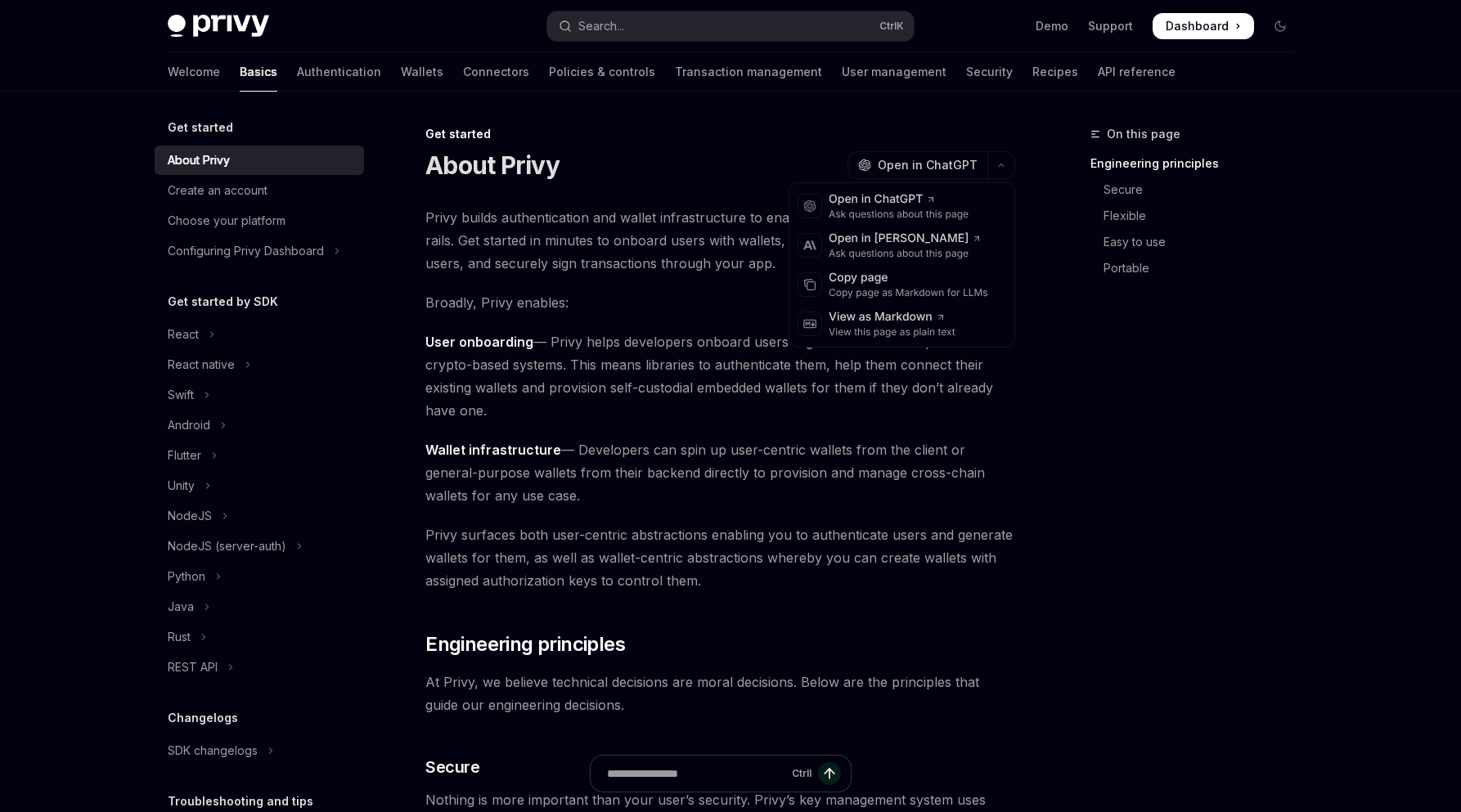
click at [587, 236] on span "Privy builds authentication and wallet infrastructure to enable better products…" at bounding box center [720, 241] width 590 height 69
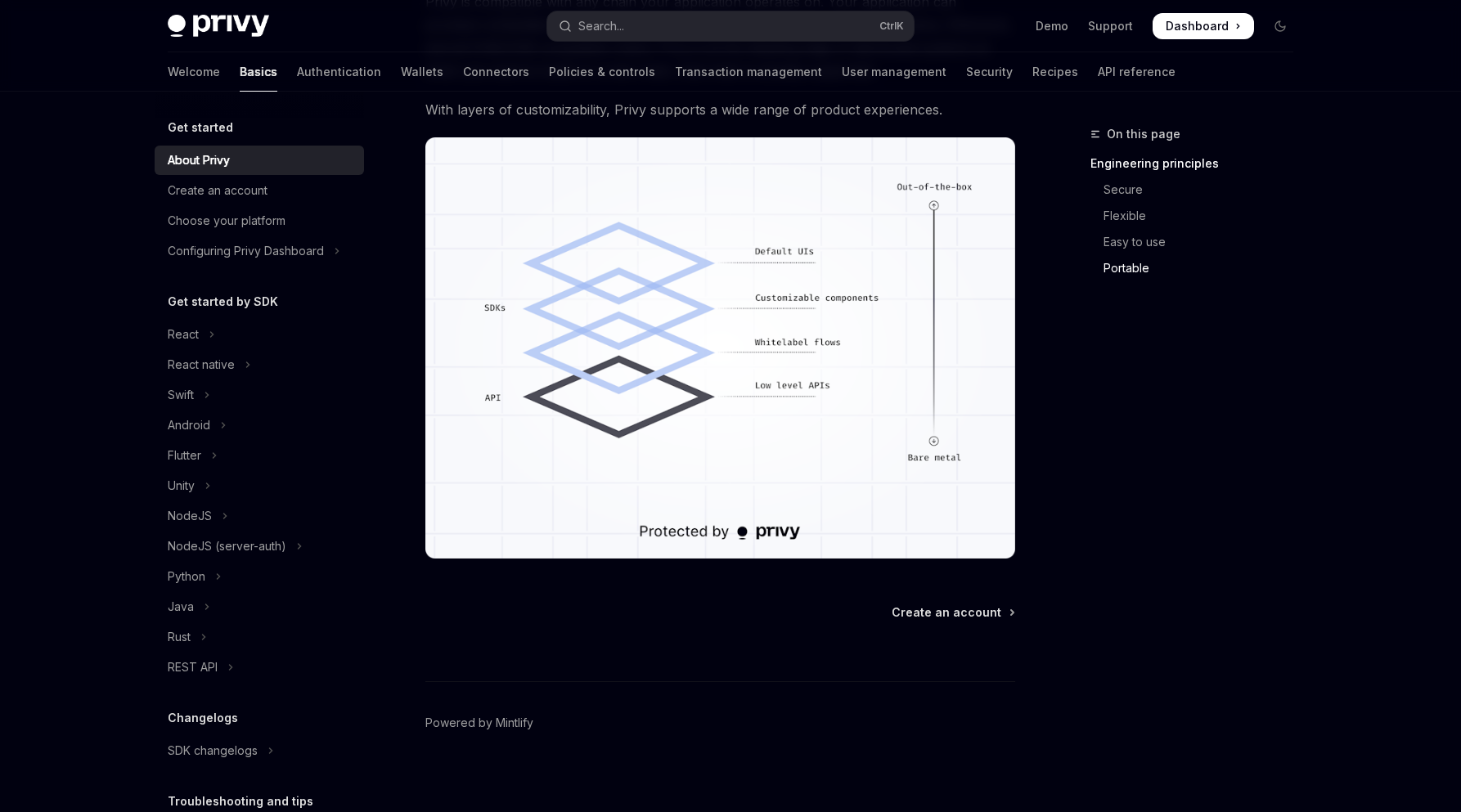
scroll to position [1338, 0]
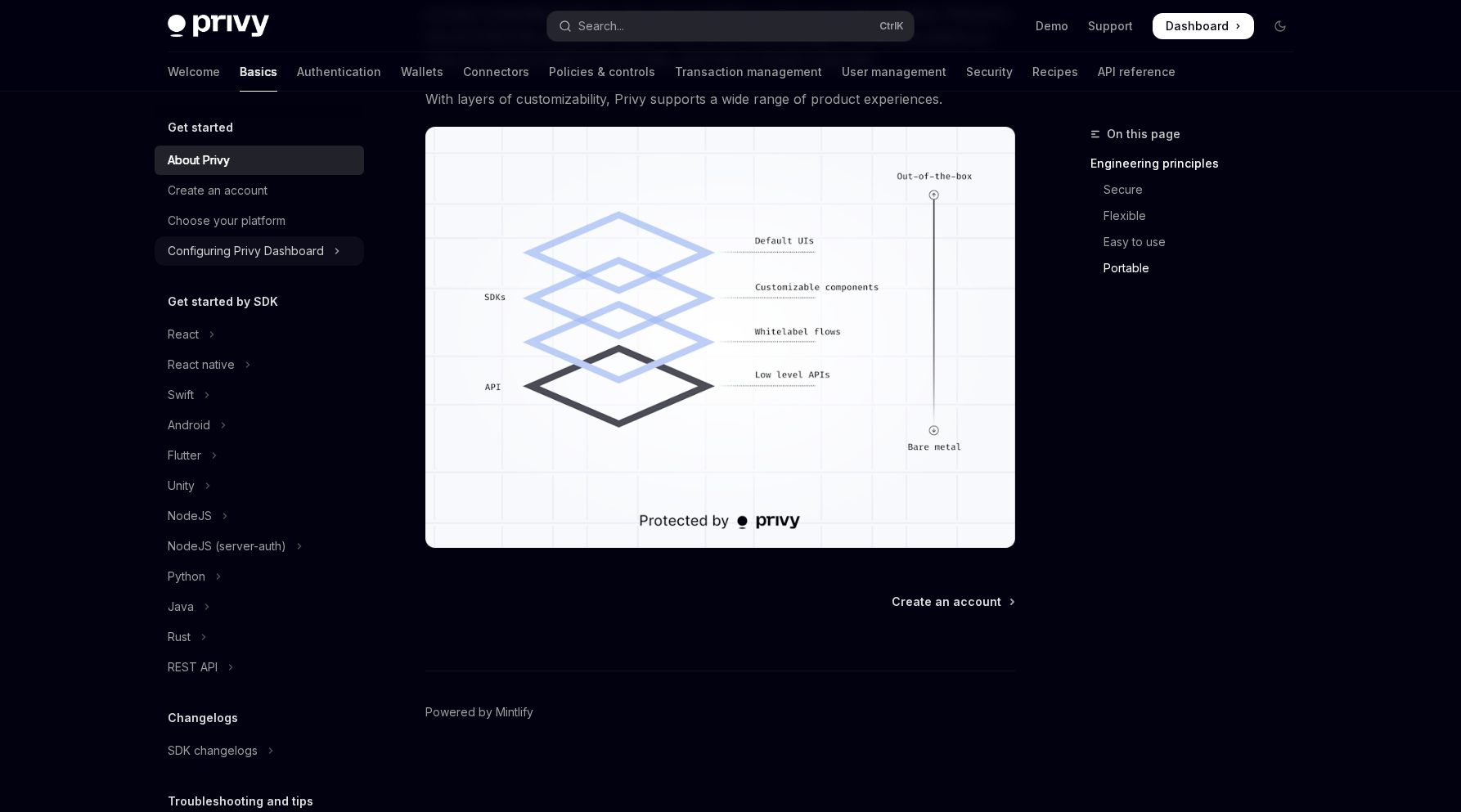
click at [282, 255] on div "Configuring Privy Dashboard" at bounding box center [246, 251] width 156 height 19
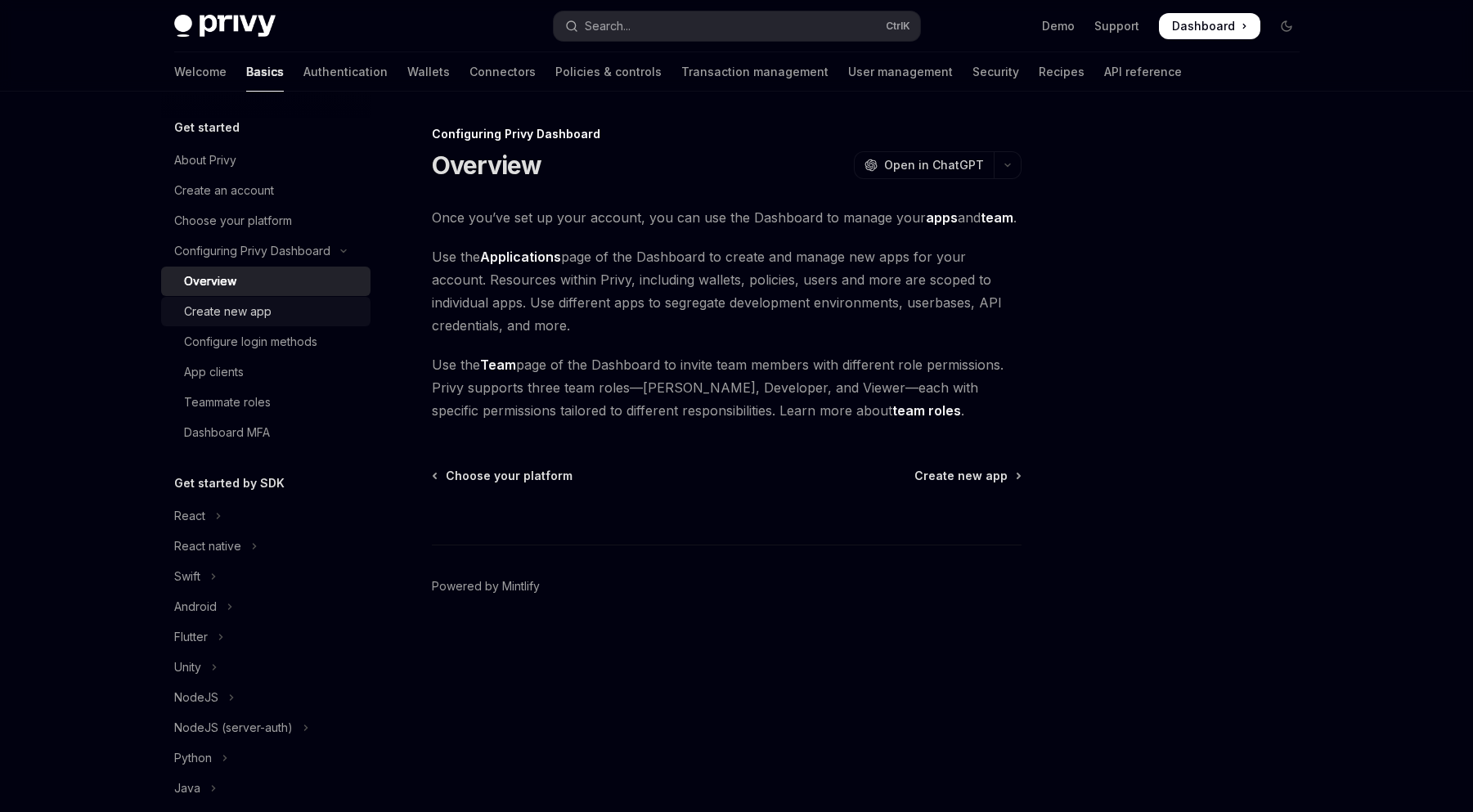
click at [238, 310] on div "Create new app" at bounding box center [228, 311] width 88 height 19
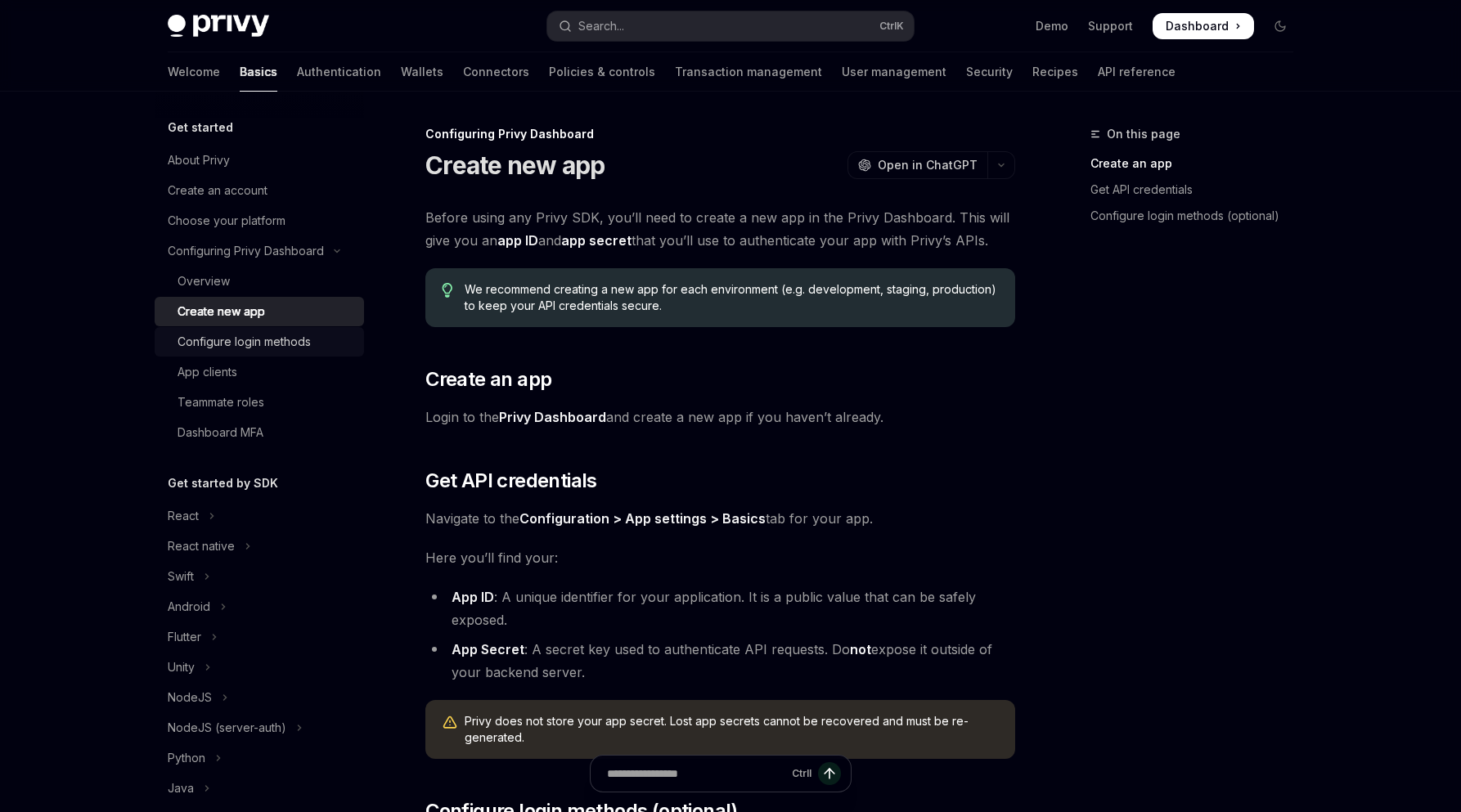
click at [260, 337] on div "Configure login methods" at bounding box center [244, 342] width 134 height 19
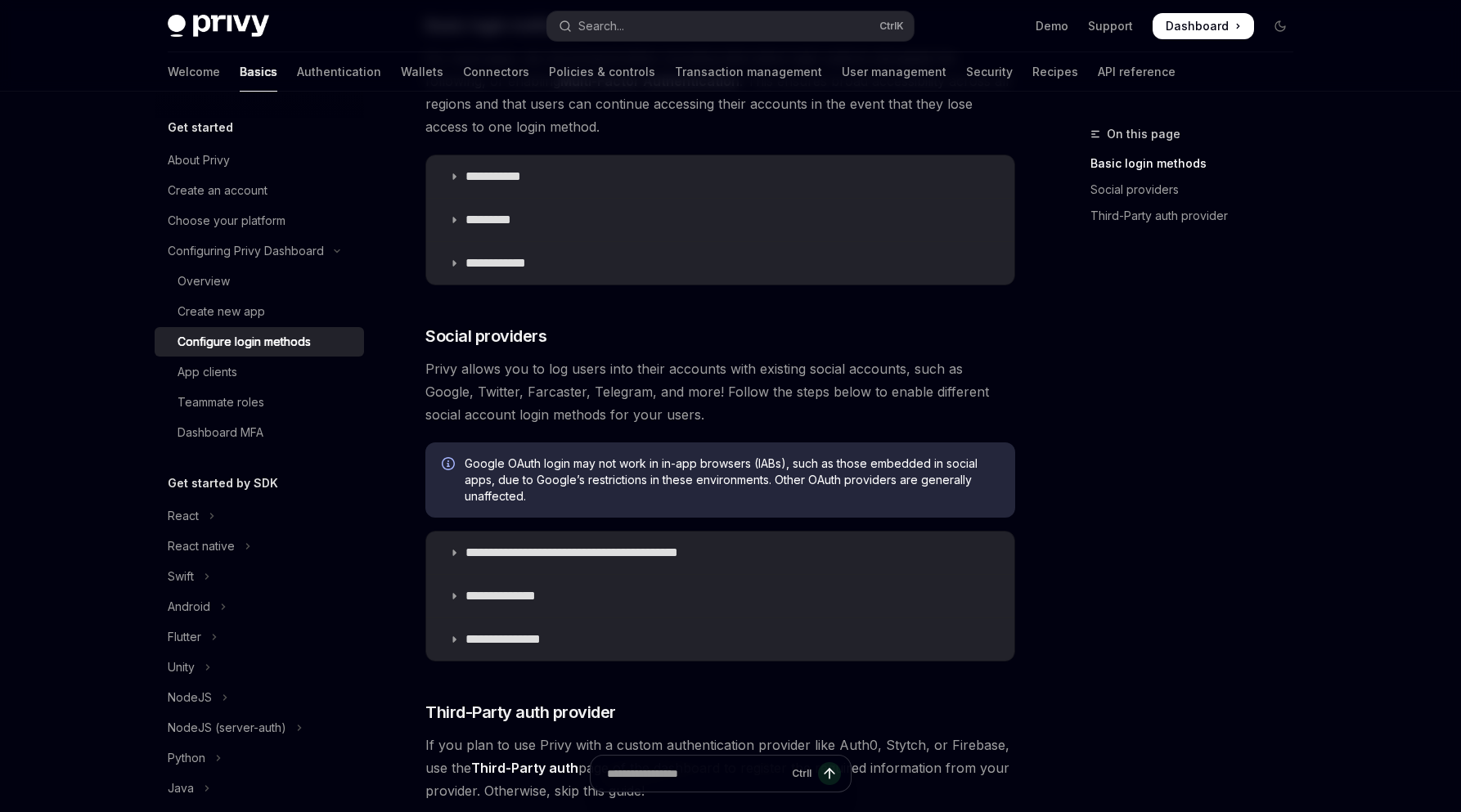
scroll to position [218, 0]
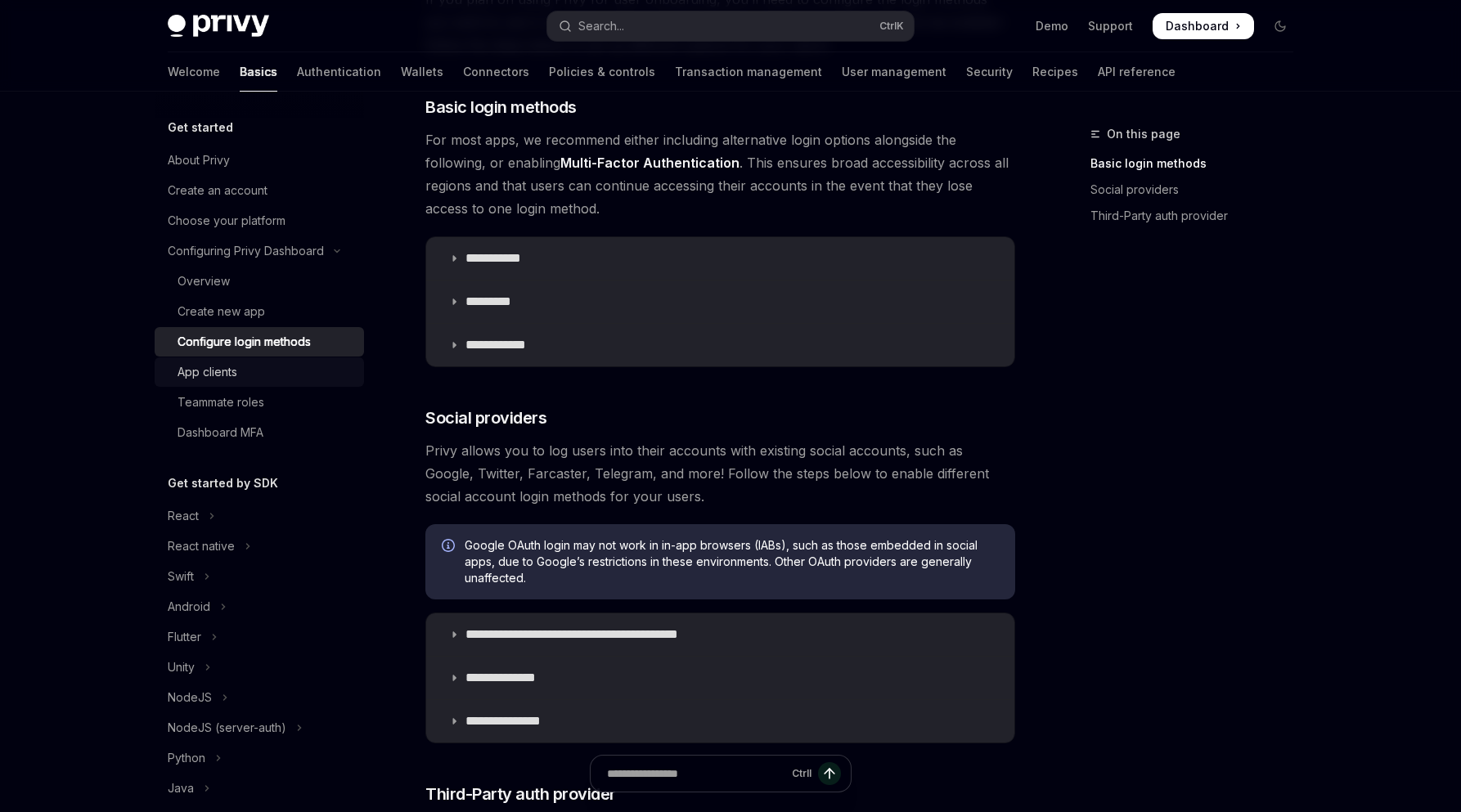
click at [218, 379] on div "App clients" at bounding box center [207, 372] width 60 height 19
type textarea "*"
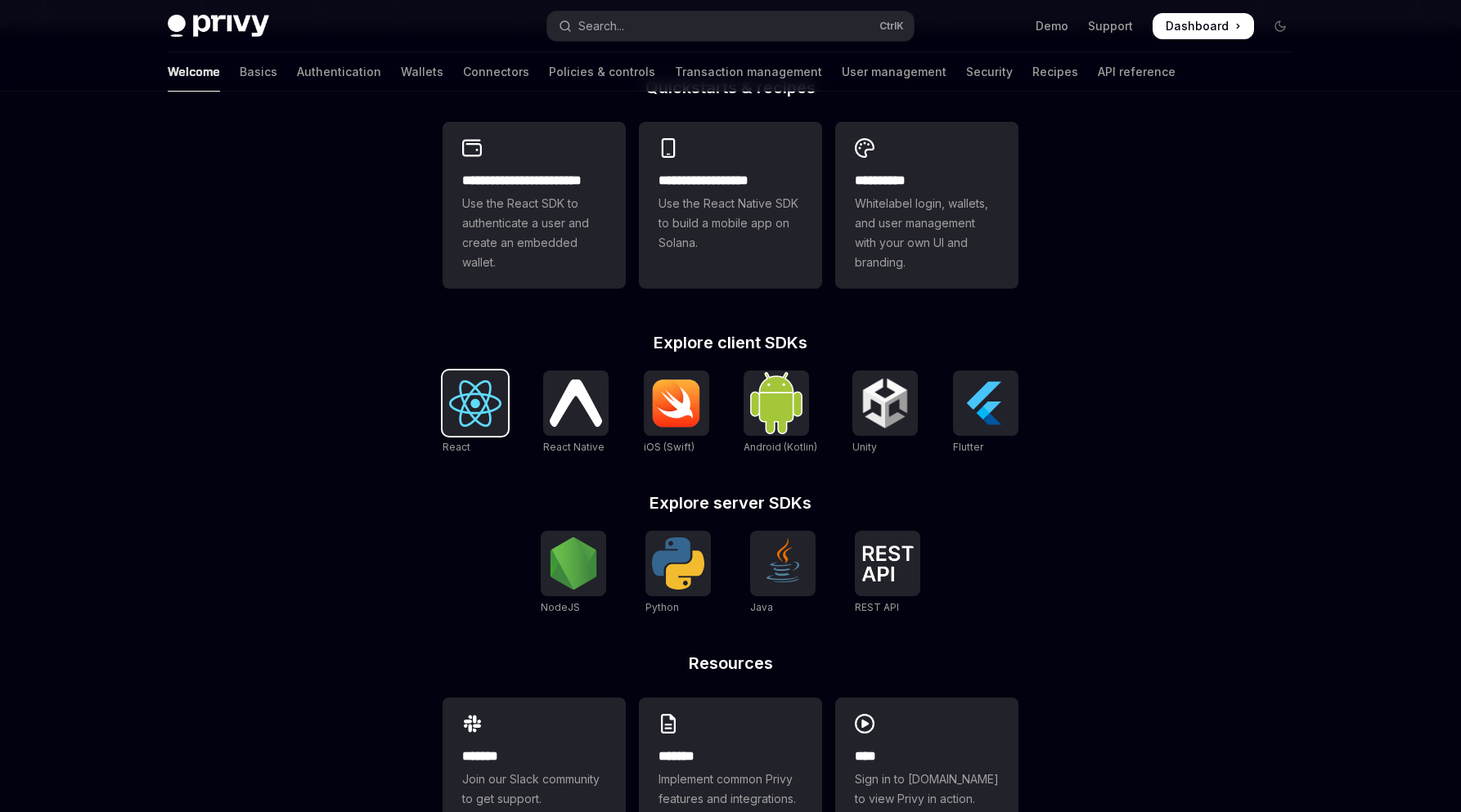
click at [469, 401] on img at bounding box center [476, 403] width 53 height 47
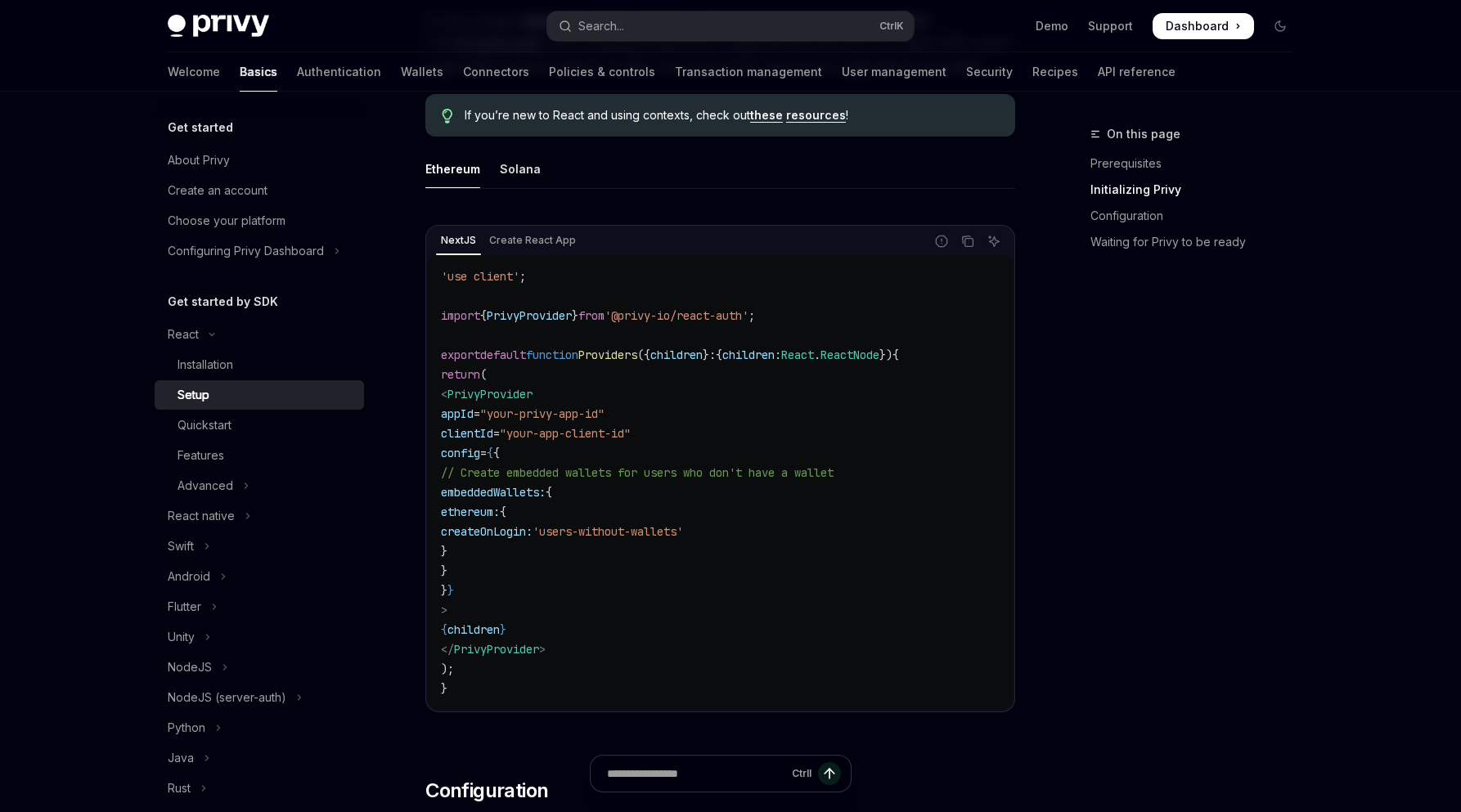
click at [240, 303] on h5 "Get started by SDK" at bounding box center [223, 301] width 111 height 19
click at [198, 127] on h5 "Get started" at bounding box center [200, 127] width 65 height 19
click at [210, 156] on div "About Privy" at bounding box center [199, 160] width 62 height 19
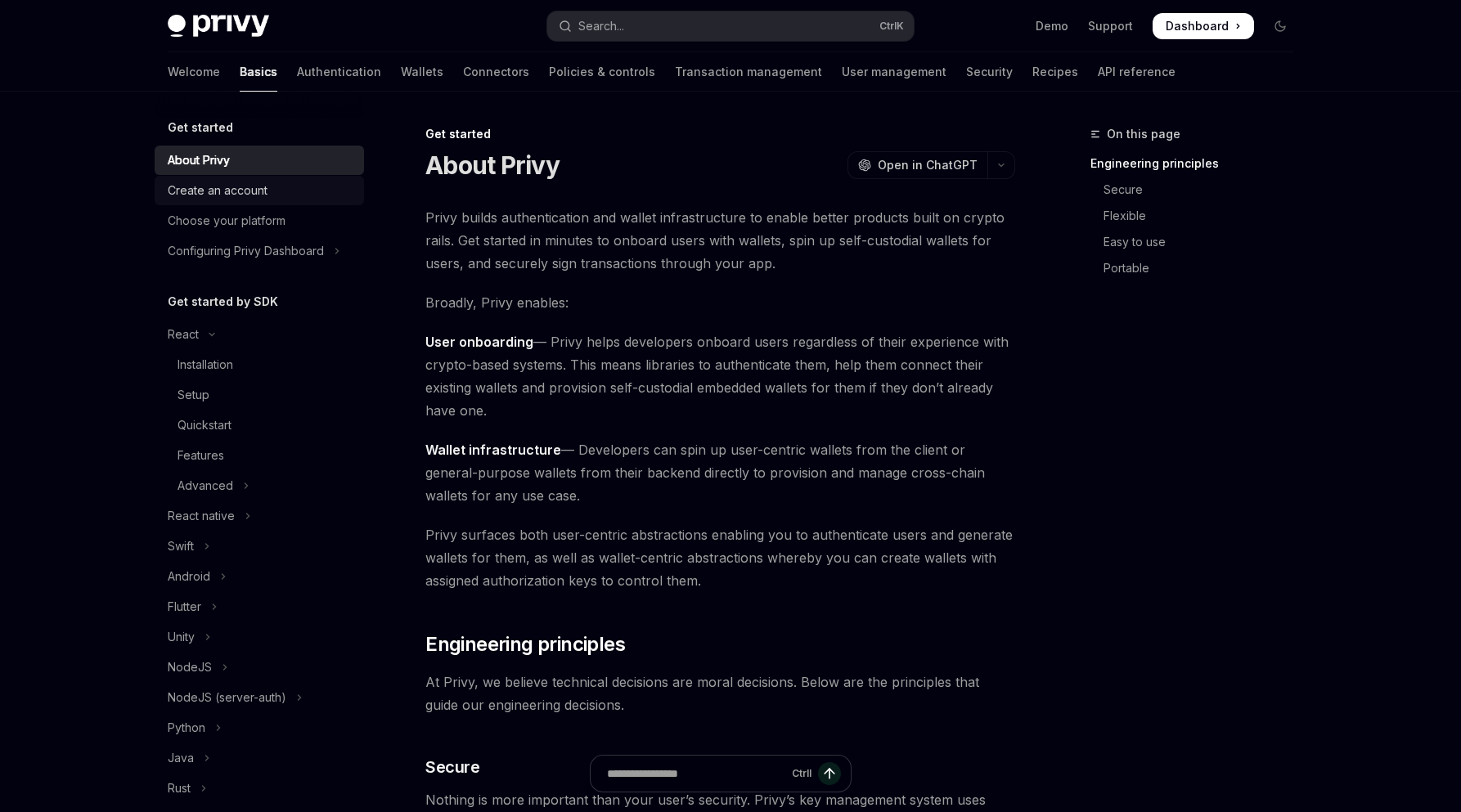
click at [208, 194] on div "Create an account" at bounding box center [218, 191] width 100 height 19
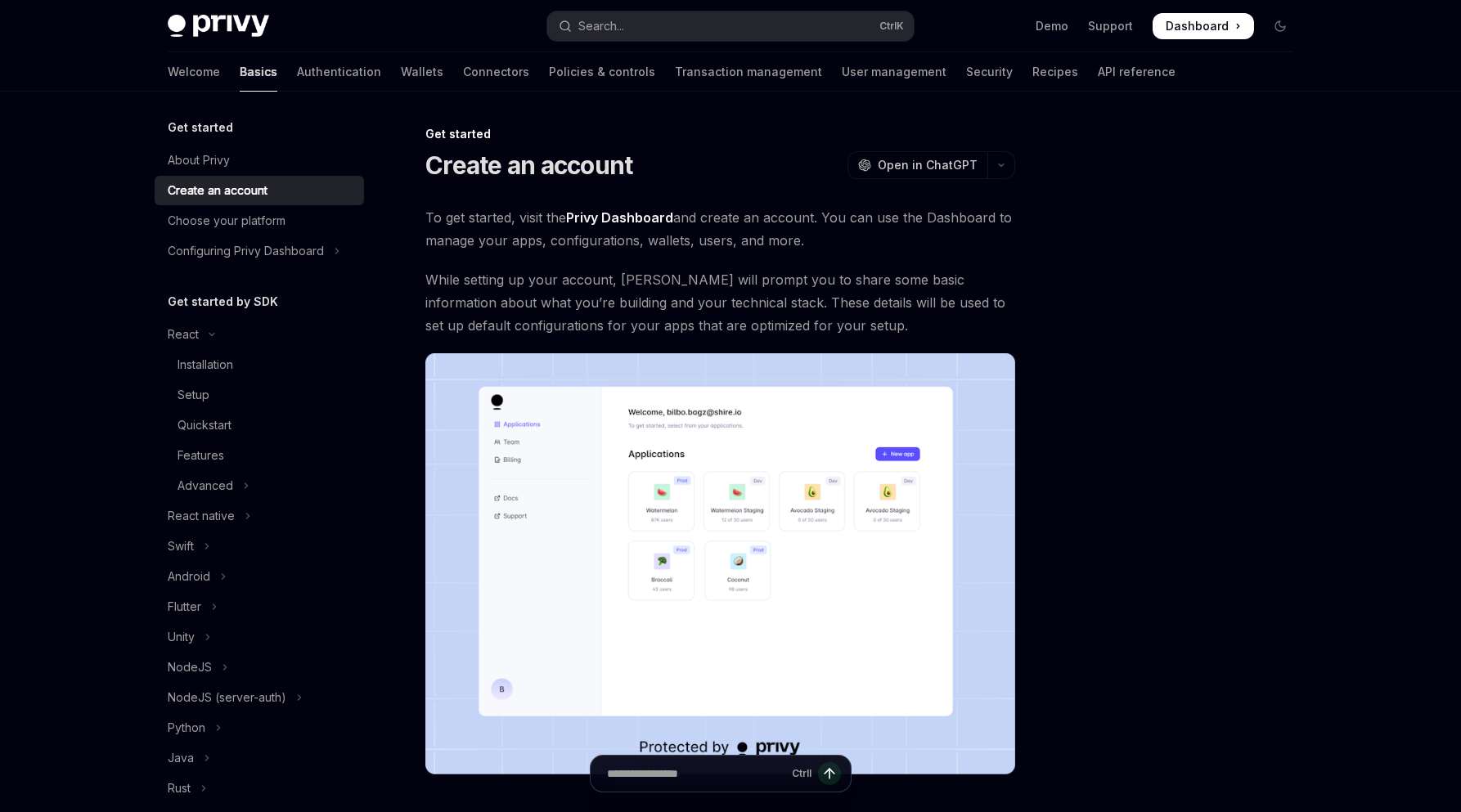
click at [240, 72] on link "Basics" at bounding box center [258, 72] width 38 height 40
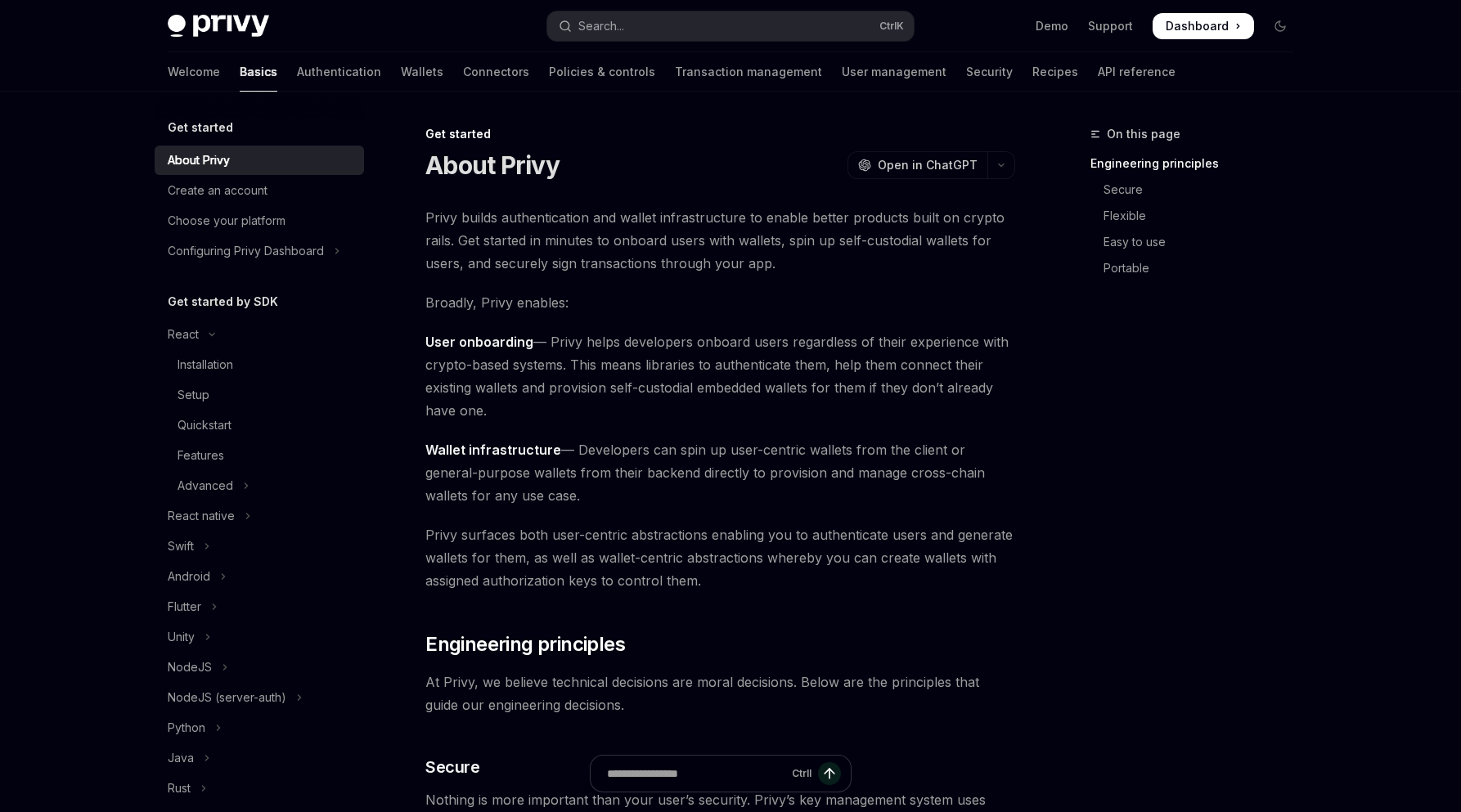
click at [233, 16] on img at bounding box center [218, 26] width 101 height 23
type textarea "*"
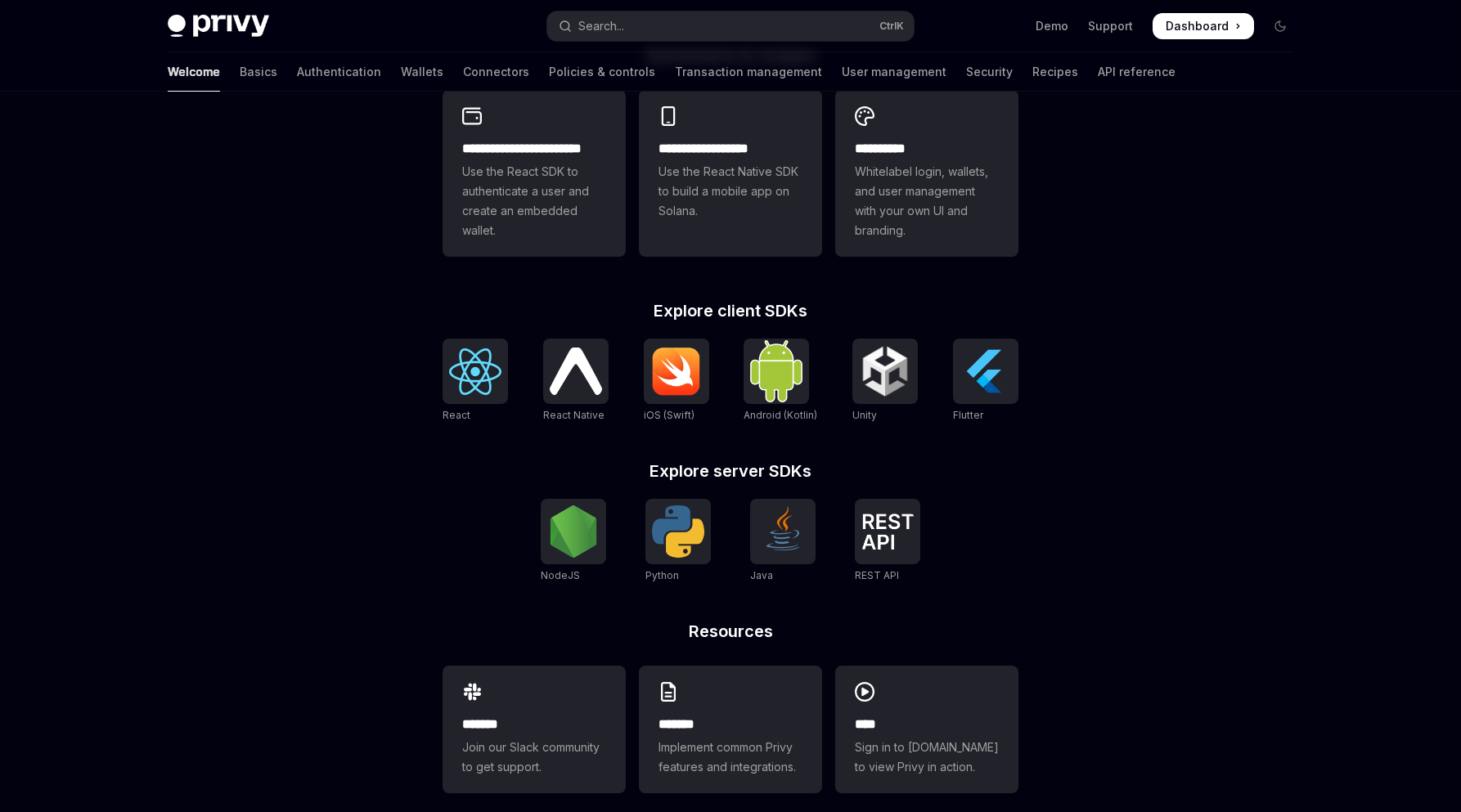
scroll to position [489, 0]
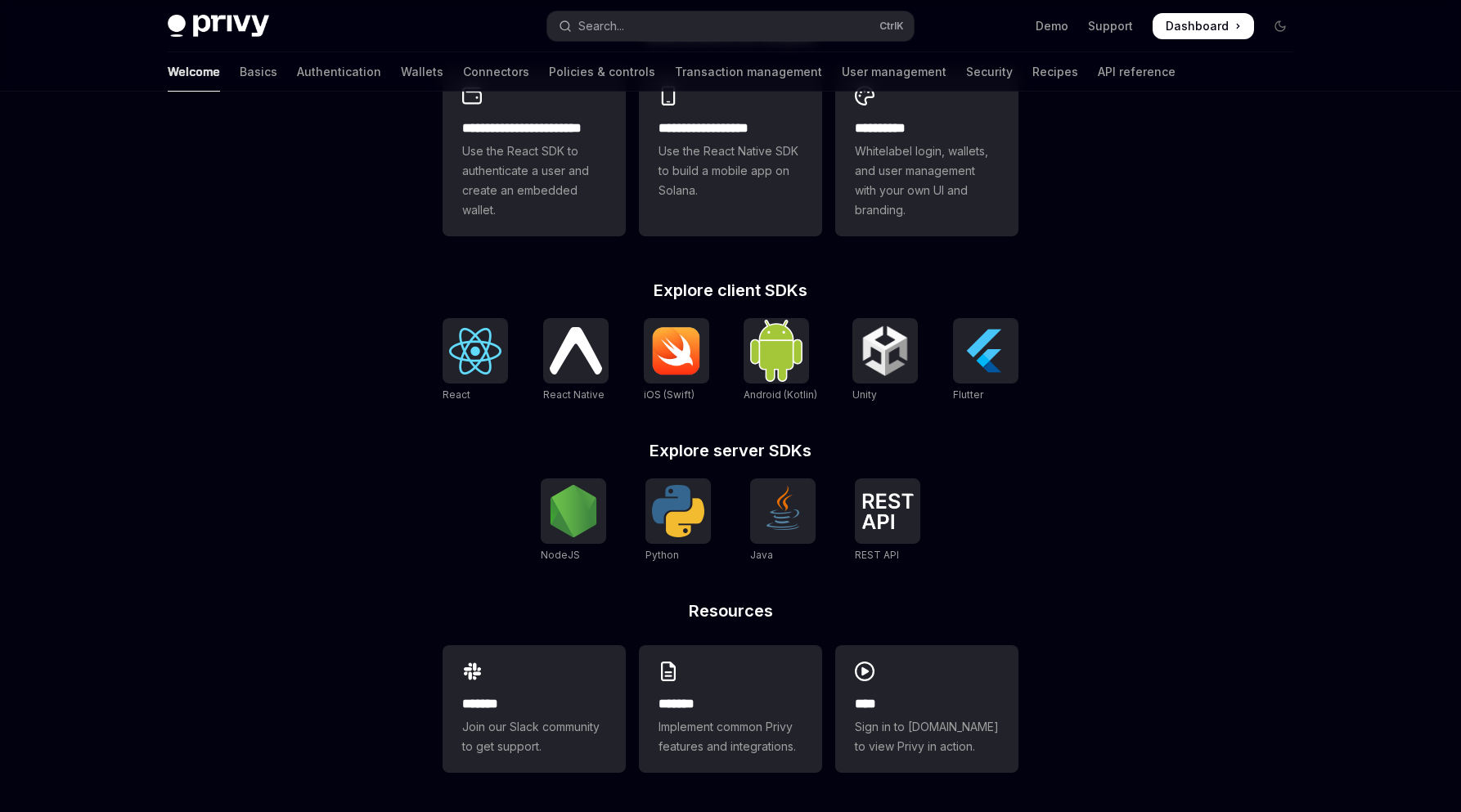
click at [1187, 293] on div "**********" at bounding box center [730, 208] width 1461 height 1209
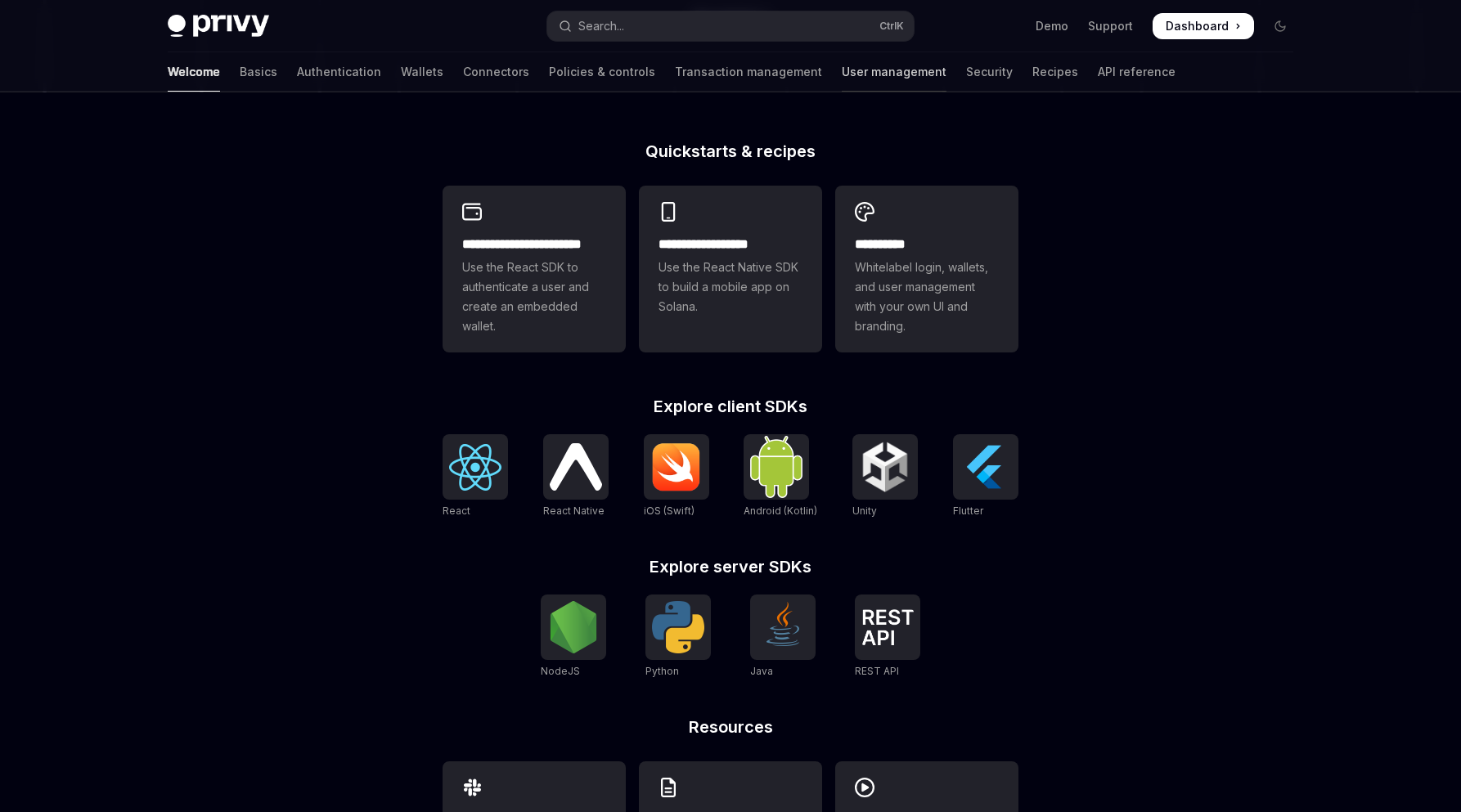
scroll to position [0, 0]
